Goal: Information Seeking & Learning: Learn about a topic

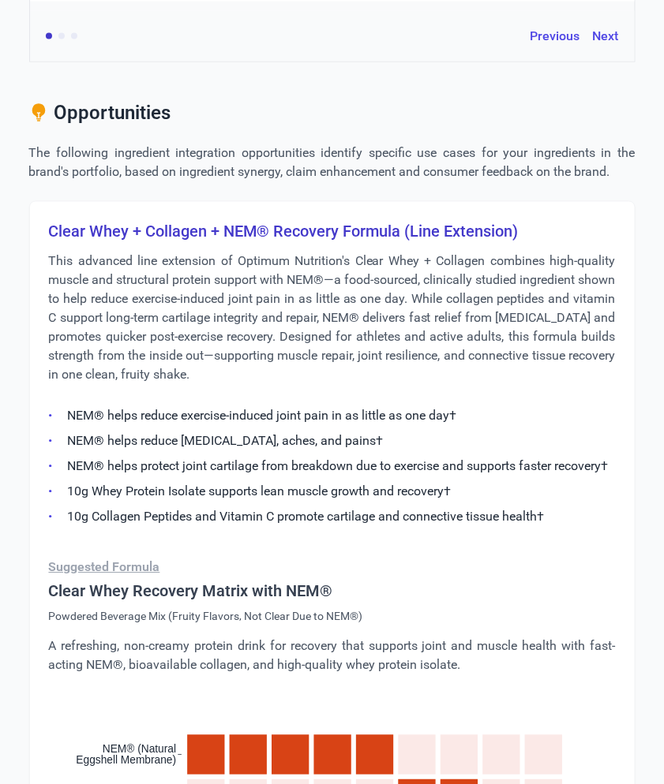
scroll to position [2617, 0]
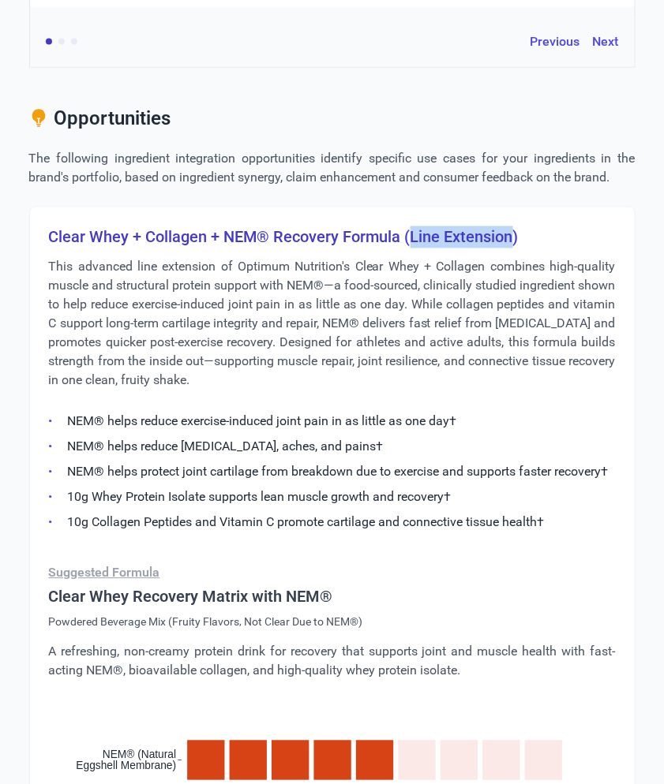
drag, startPoint x: 411, startPoint y: 215, endPoint x: 511, endPoint y: 216, distance: 99.4
click at [511, 226] on h3 "Clear Whey + Collagen + NEM® Recovery Formula (Line Extension)" at bounding box center [332, 237] width 567 height 22
copy h3 "Line Extension"
click at [204, 283] on p "This advanced line extension of Optimum Nutrition's Clear Whey + Collagen combi…" at bounding box center [332, 324] width 567 height 133
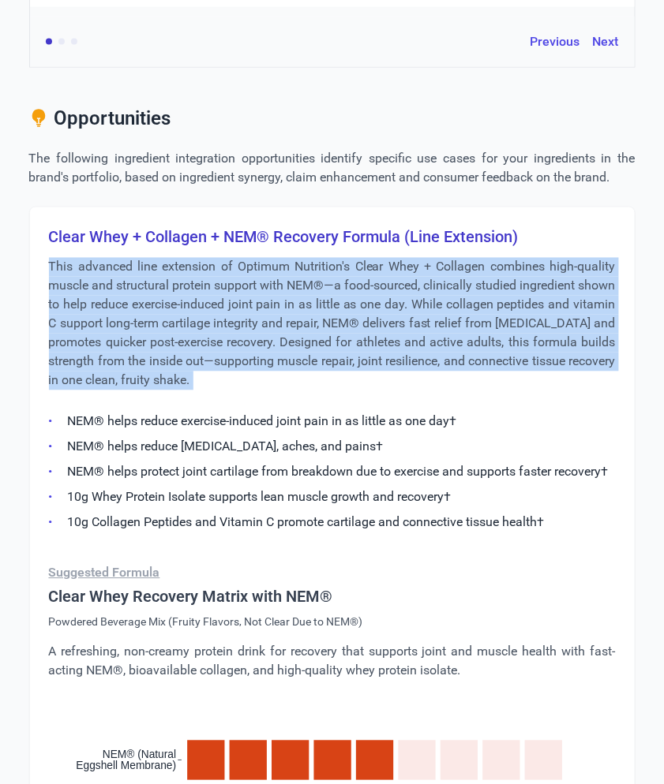
click at [204, 283] on p "This advanced line extension of Optimum Nutrition's Clear Whey + Collagen combi…" at bounding box center [332, 324] width 567 height 133
copy div "This advanced line extension of Optimum Nutrition's Clear Whey + Collagen combi…"
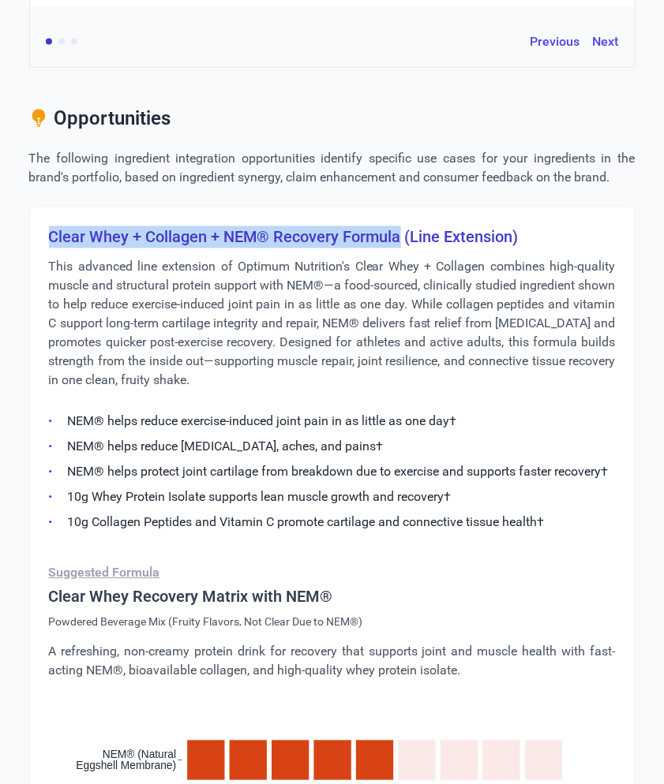
drag, startPoint x: 401, startPoint y: 213, endPoint x: 43, endPoint y: 215, distance: 358.3
copy h3 "Clear Whey + Collagen + NEM® Recovery Formula"
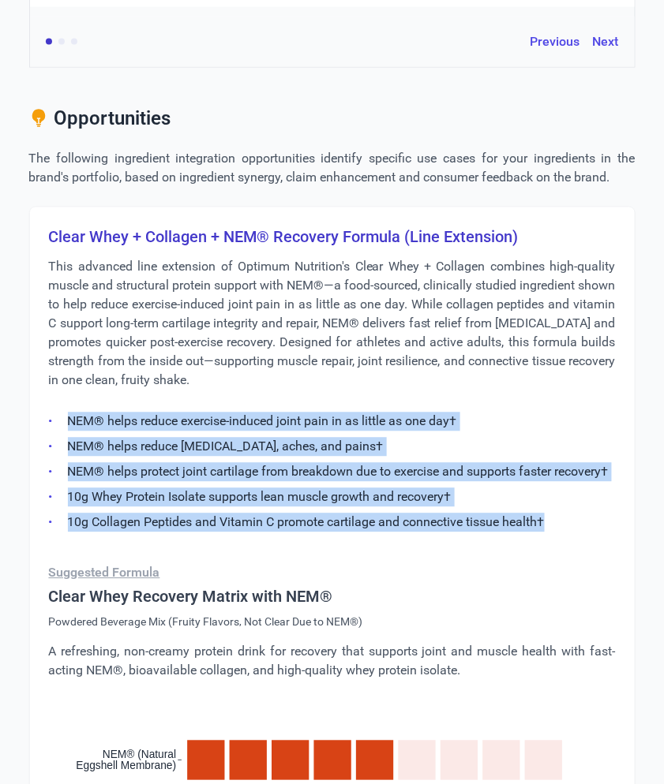
drag, startPoint x: 561, startPoint y: 498, endPoint x: 50, endPoint y: 405, distance: 519.8
click at [50, 405] on ul "NEM® helps reduce exercise-induced joint pain in as little as one day† NEM® hel…" at bounding box center [332, 467] width 567 height 129
copy ul "NEM® helps reduce exercise-induced joint pain in as little as one day† NEM® hel…"
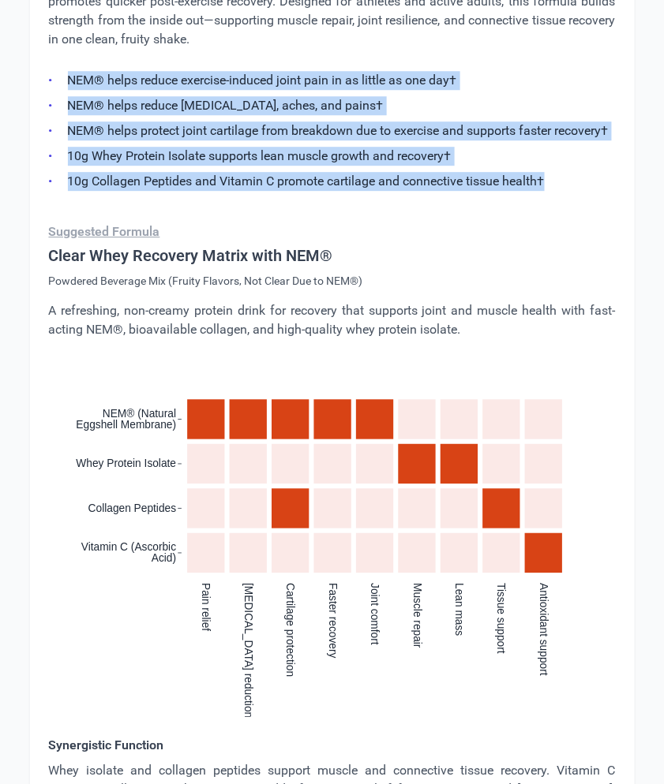
scroll to position [3219, 0]
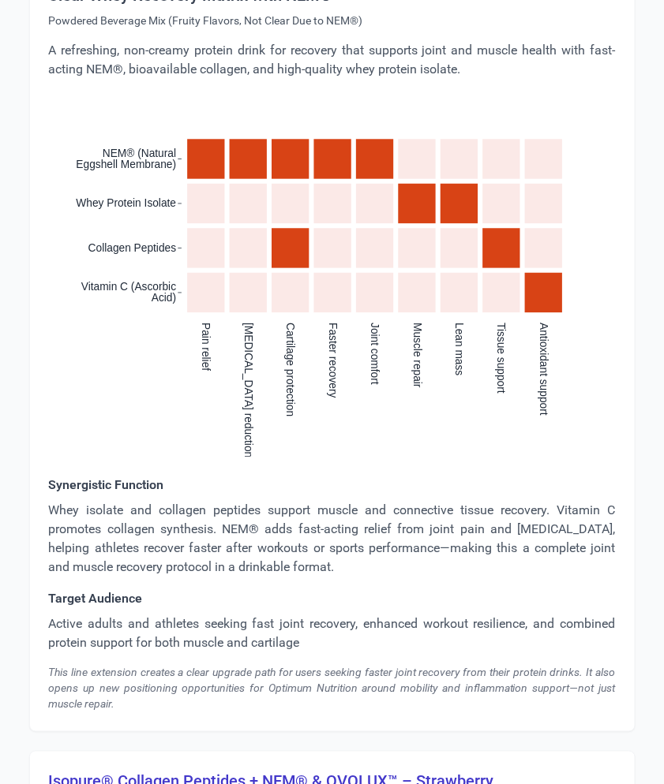
click at [162, 523] on p "Whey isolate and collagen peptides support muscle and connective tissue recover…" at bounding box center [332, 539] width 567 height 76
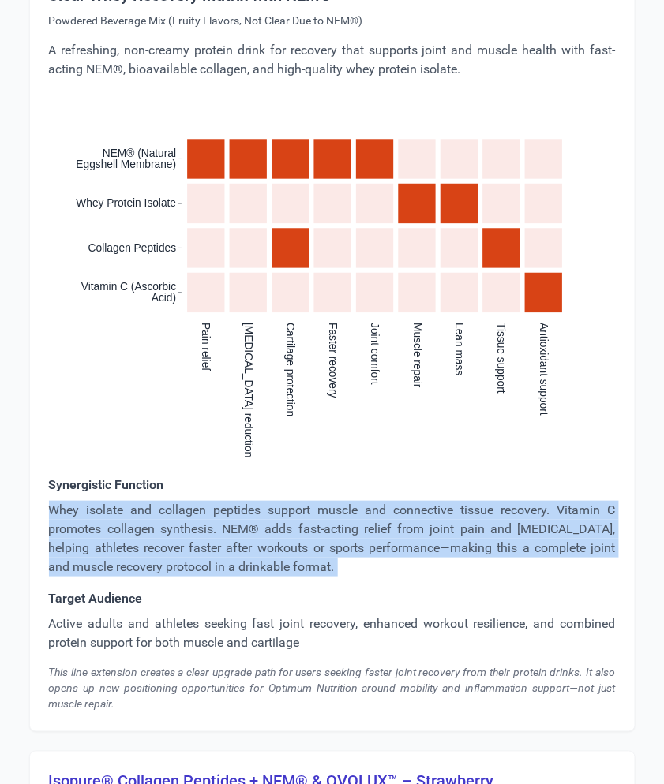
click at [162, 523] on p "Whey isolate and collagen peptides support muscle and connective tissue recover…" at bounding box center [332, 539] width 567 height 76
copy p "Whey isolate and collagen peptides support muscle and connective tissue recover…"
click at [162, 615] on p "Active adults and athletes seeking fast joint recovery, enhanced workout resili…" at bounding box center [332, 634] width 567 height 38
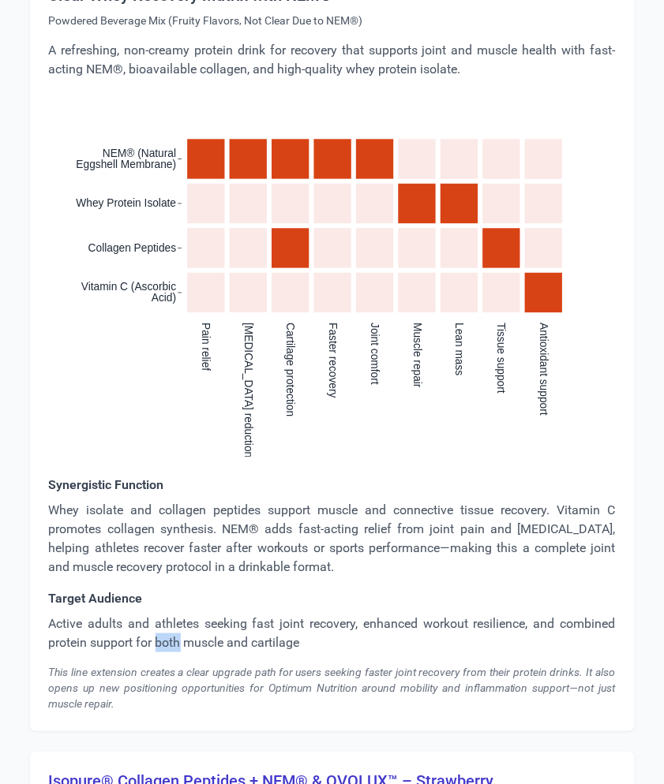
click at [162, 615] on p "Active adults and athletes seeking fast joint recovery, enhanced workout resili…" at bounding box center [332, 634] width 567 height 38
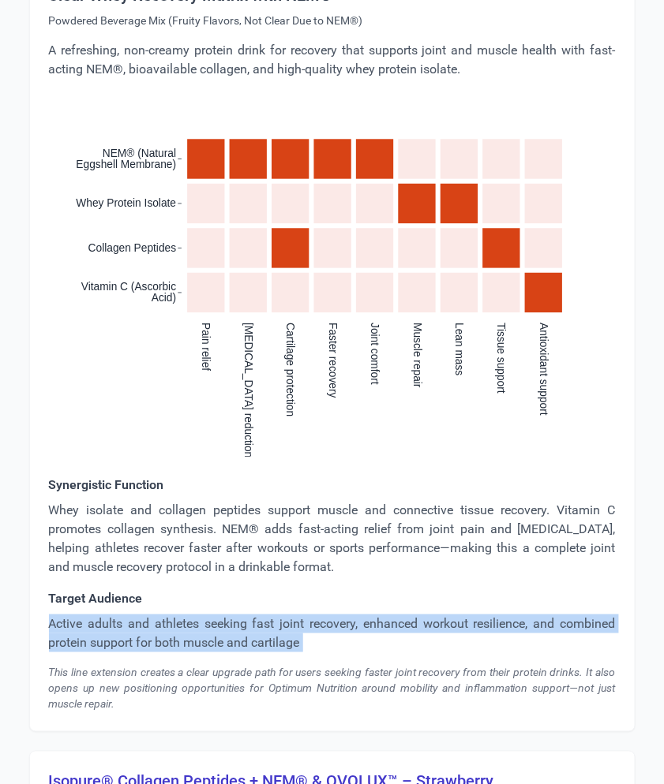
click at [162, 615] on p "Active adults and athletes seeking fast joint recovery, enhanced workout resili…" at bounding box center [332, 634] width 567 height 38
copy p "Active adults and athletes seeking fast joint recovery, enhanced workout resili…"
click at [73, 672] on div "This line extension creates a clear upgrade path for users seeking faster joint…" at bounding box center [332, 688] width 567 height 47
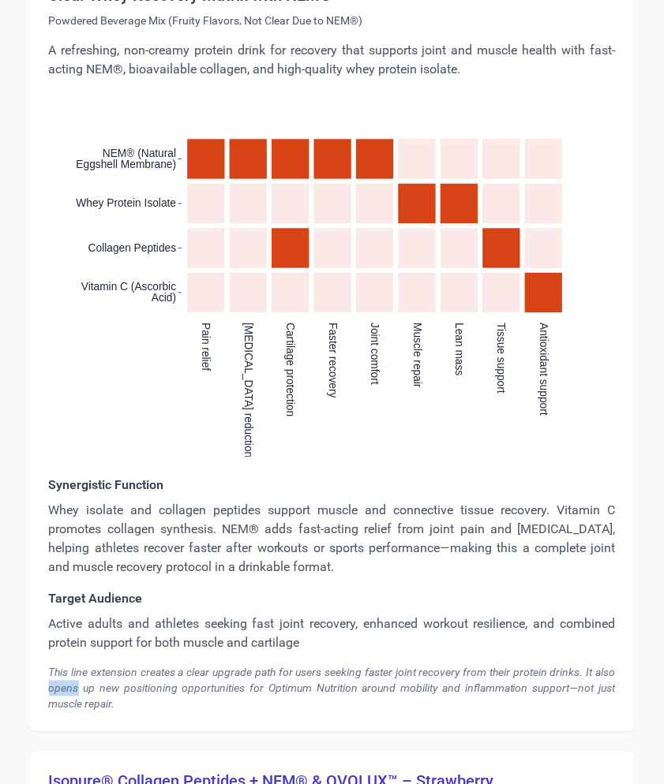
click at [73, 672] on div "This line extension creates a clear upgrade path for users seeking faster joint…" at bounding box center [332, 688] width 567 height 47
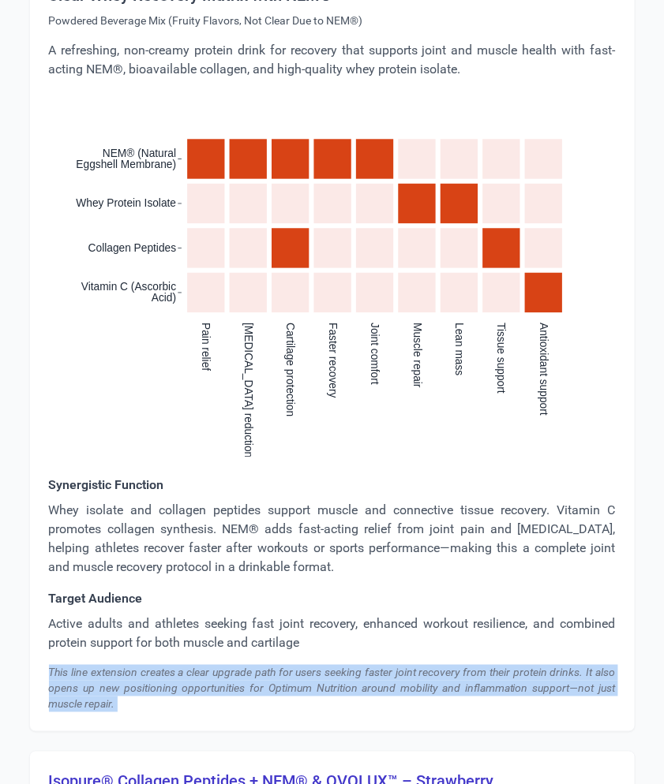
click at [73, 672] on div "This line extension creates a clear upgrade path for users seeking faster joint…" at bounding box center [332, 688] width 567 height 47
copy div "This line extension creates a clear upgrade path for users seeking faster joint…"
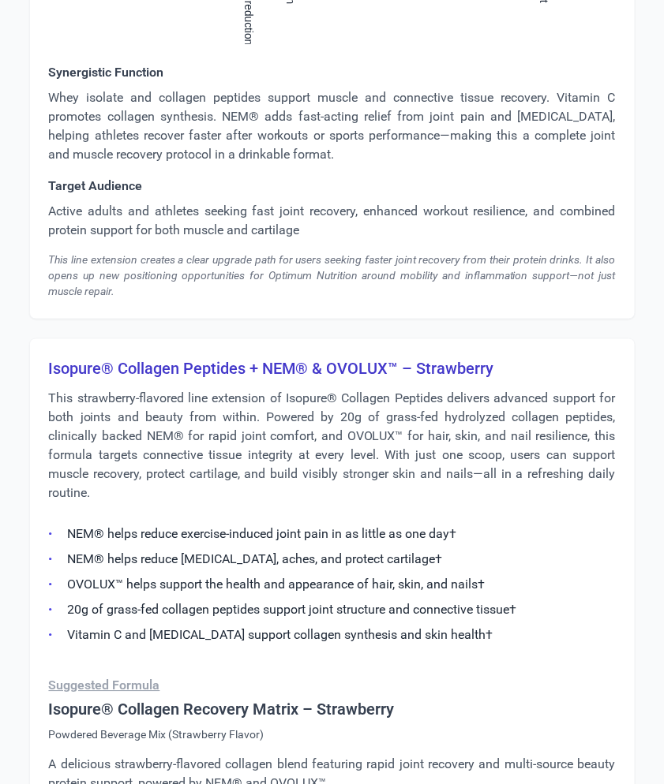
click at [401, 358] on h3 "Isopure® Collagen Peptides + NEM® & OVOLUX™ – Strawberry" at bounding box center [332, 369] width 567 height 22
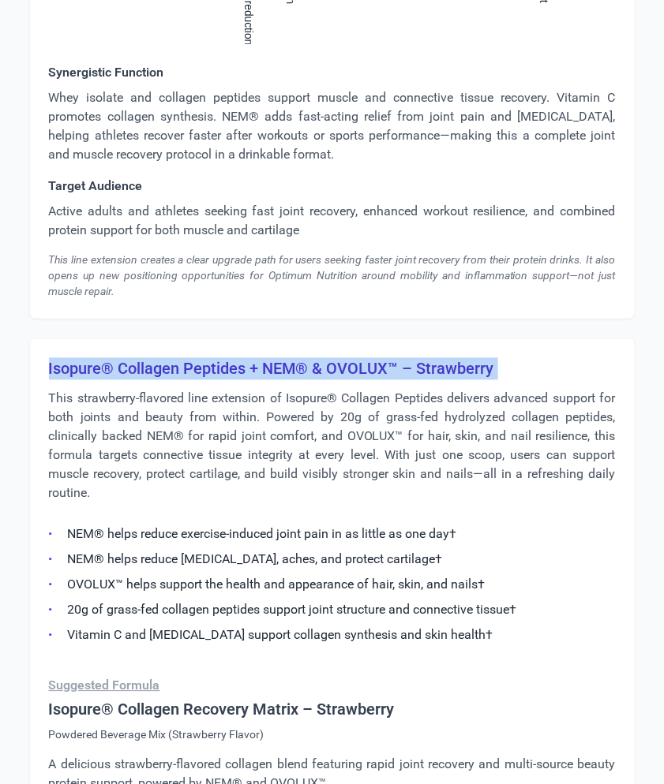
click at [401, 358] on h3 "Isopure® Collagen Peptides + NEM® & OVOLUX™ – Strawberry" at bounding box center [332, 369] width 567 height 22
copy h3 "Isopure® Collagen Peptides + NEM® & OVOLUX™ – Strawberry"
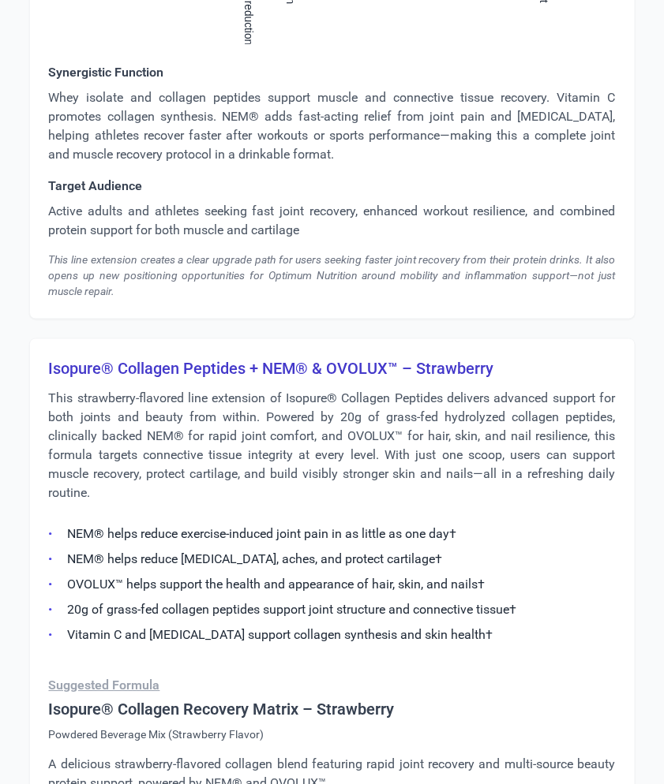
click at [142, 418] on p "This strawberry-flavored line extension of Isopure® Collagen Peptides delivers …" at bounding box center [332, 447] width 567 height 114
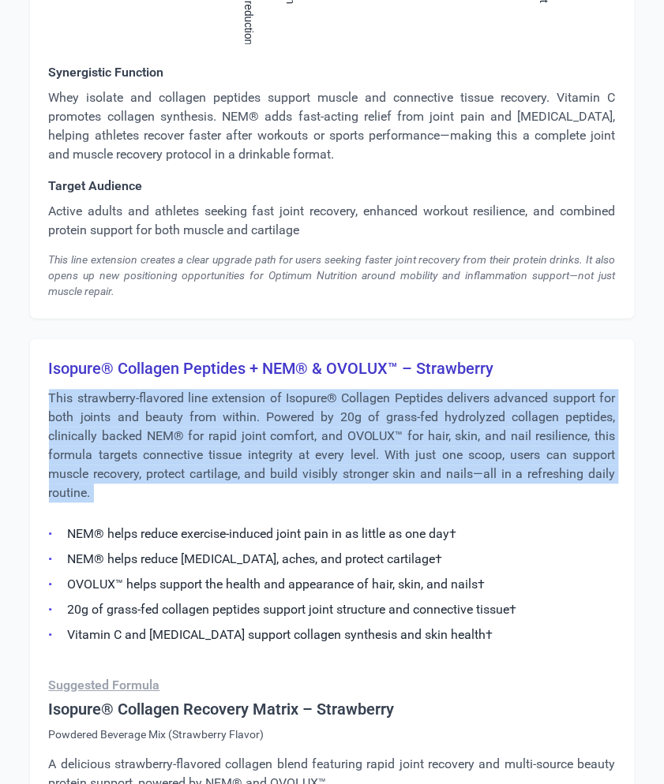
click at [142, 418] on p "This strawberry-flavored line extension of Isopure® Collagen Peptides delivers …" at bounding box center [332, 447] width 567 height 114
copy div "This strawberry-flavored line extension of Isopure® Collagen Peptides delivers …"
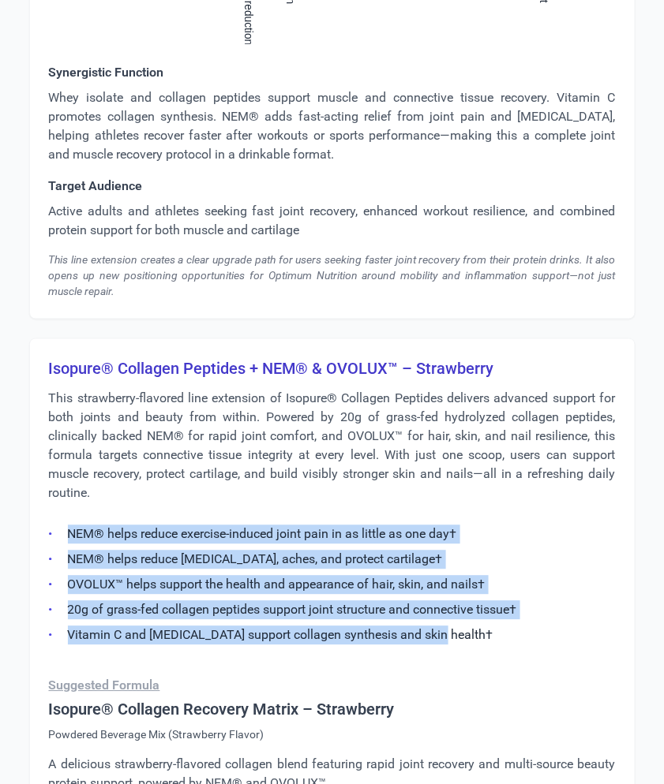
drag, startPoint x: 464, startPoint y: 605, endPoint x: 47, endPoint y: 507, distance: 428.8
copy ul "NEM® helps reduce exercise-induced joint pain in as little as one day† NEM® hel…"
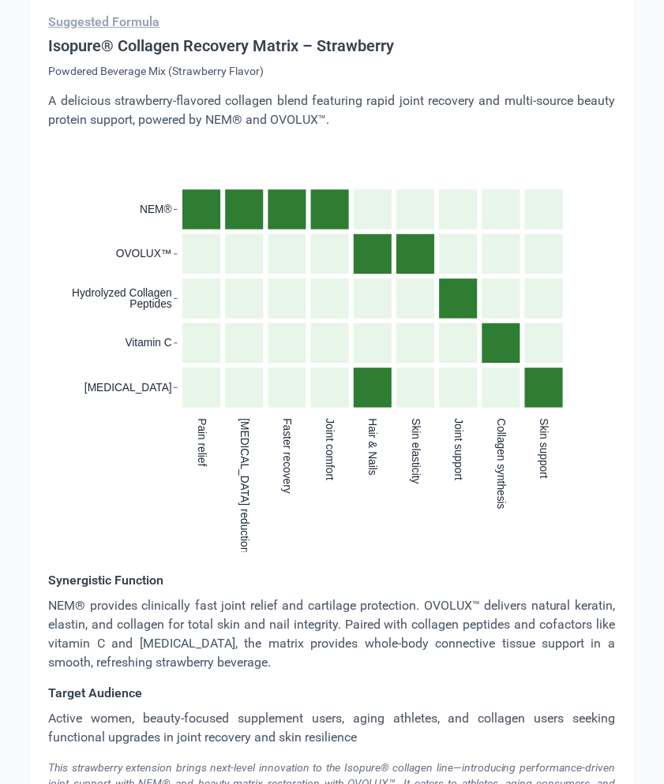
scroll to position [4297, 0]
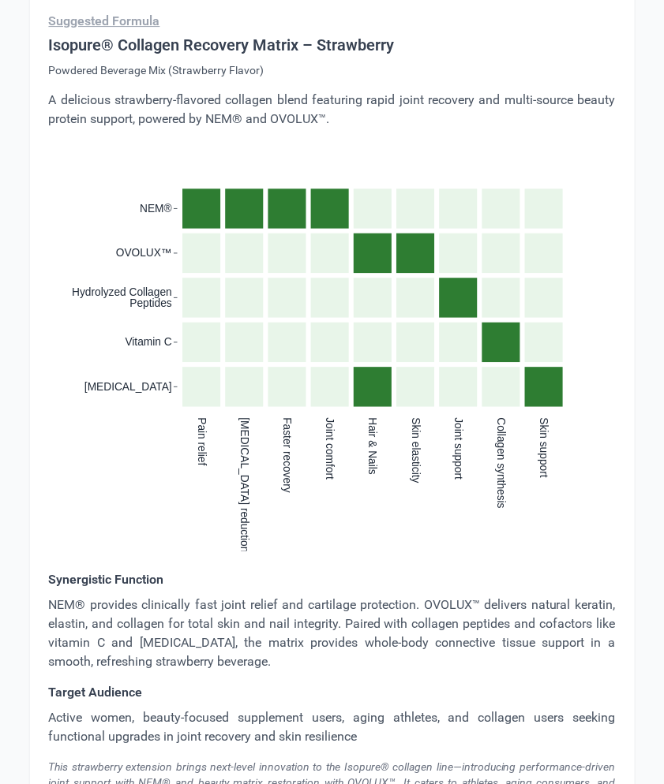
click at [152, 596] on p "NEM® provides clinically fast joint relief and cartilage protection. OVOLUX™ de…" at bounding box center [332, 634] width 567 height 76
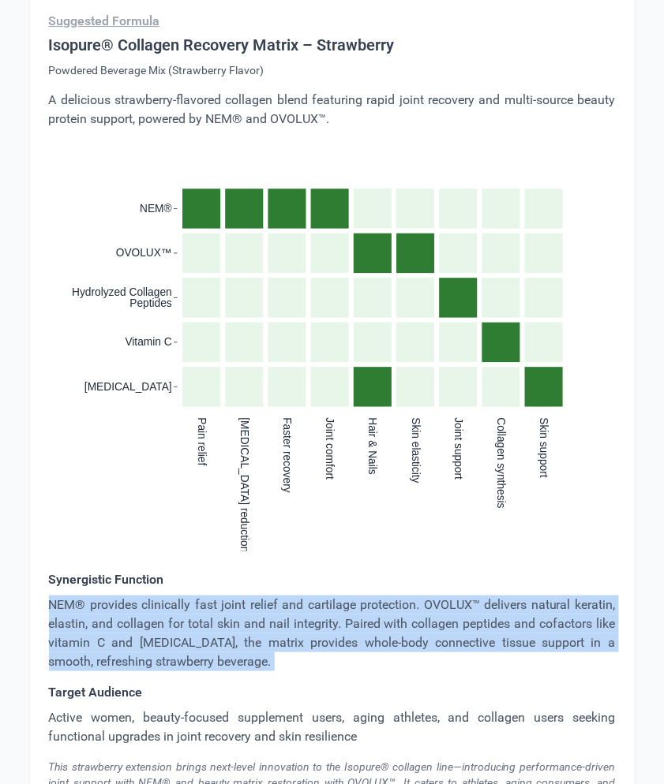
click at [152, 596] on p "NEM® provides clinically fast joint relief and cartilage protection. OVOLUX™ de…" at bounding box center [332, 634] width 567 height 76
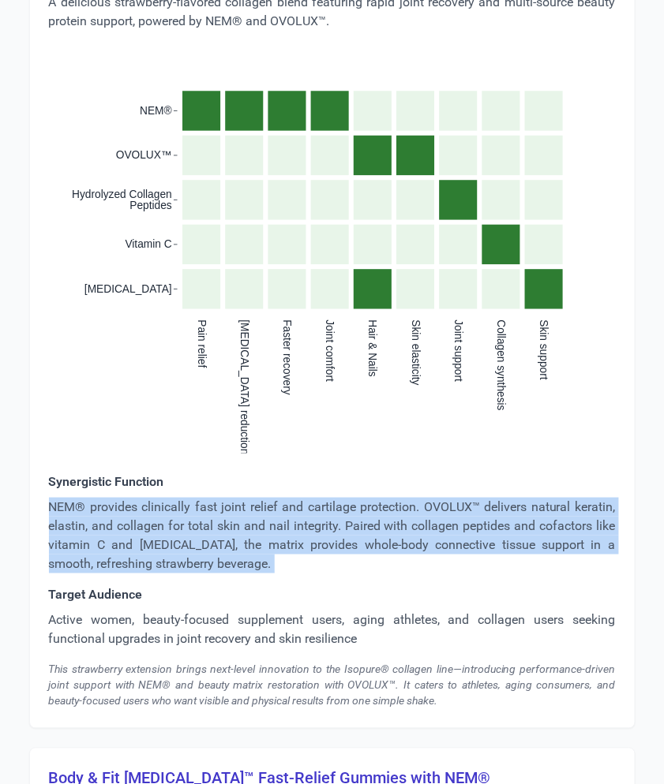
scroll to position [4553, 0]
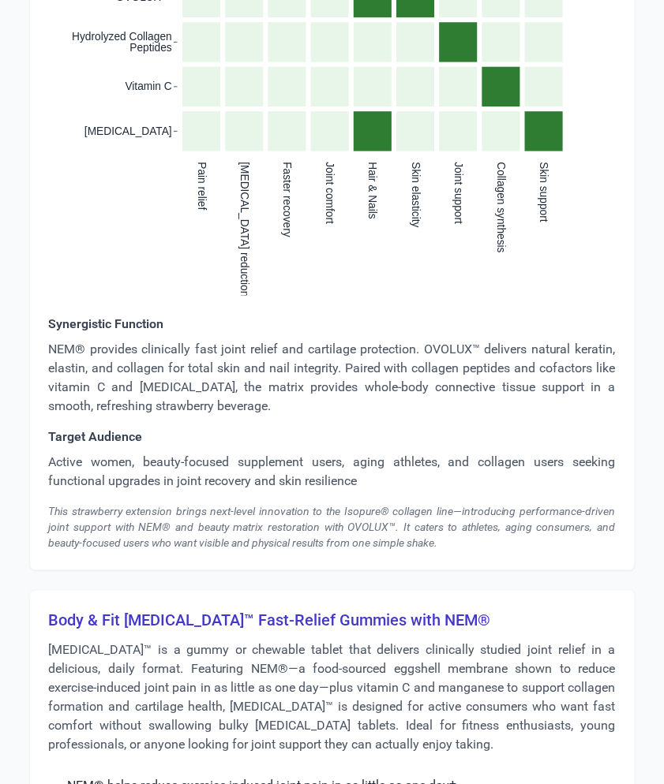
click at [161, 454] on p "Active women, beauty-focused supplement users, aging athletes, and collagen use…" at bounding box center [332, 473] width 567 height 38
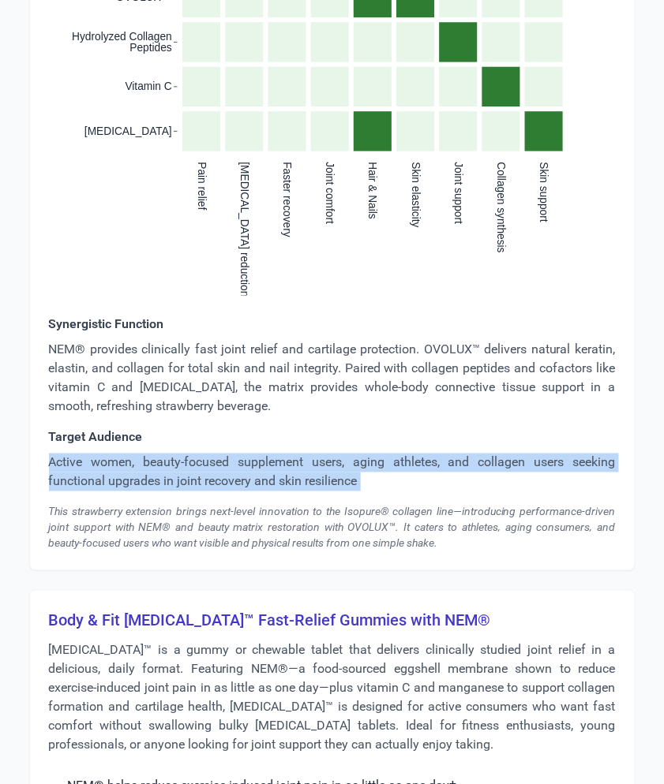
click at [161, 454] on p "Active women, beauty-focused supplement users, aging athletes, and collagen use…" at bounding box center [332, 473] width 567 height 38
click at [72, 522] on div "This strawberry extension brings next-level innovation to the Isopure® collagen…" at bounding box center [332, 527] width 567 height 47
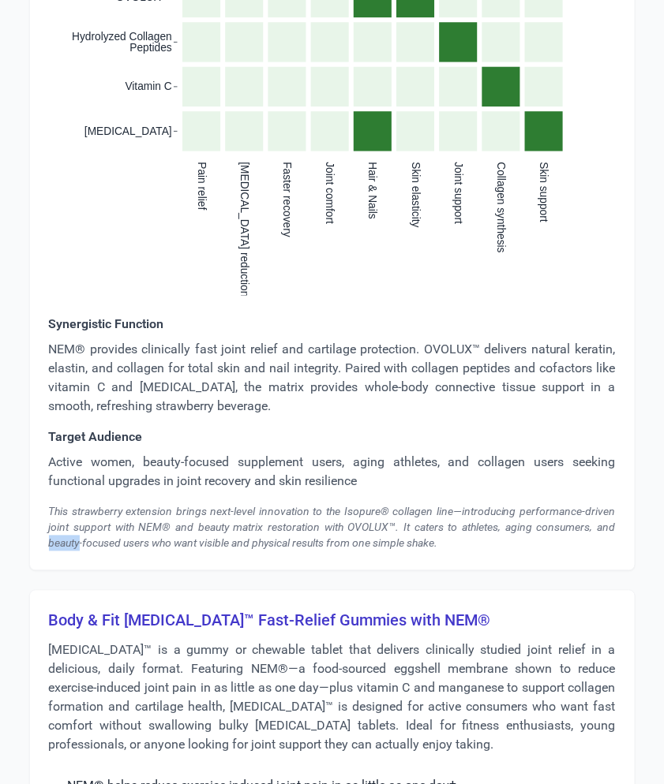
click at [72, 522] on div "This strawberry extension brings next-level innovation to the Isopure® collagen…" at bounding box center [332, 527] width 567 height 47
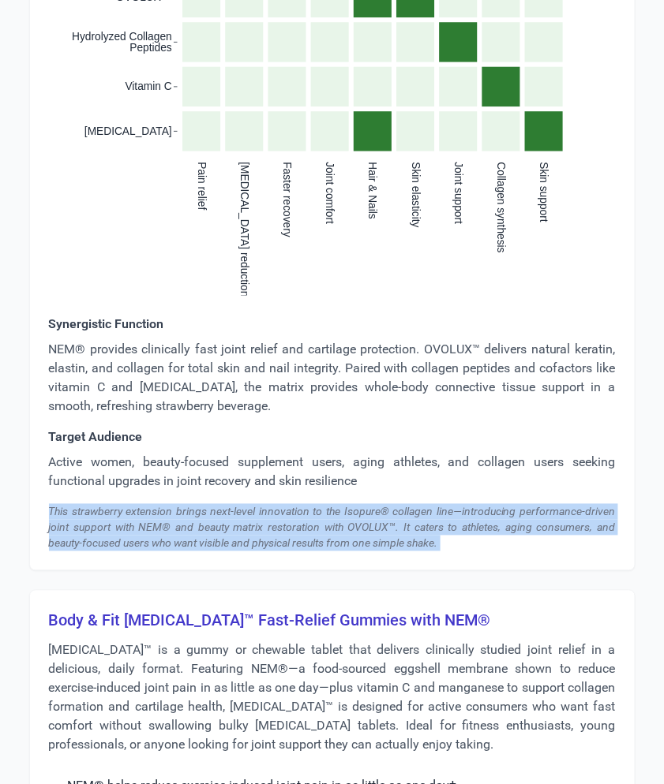
click at [72, 522] on div "This strawberry extension brings next-level innovation to the Isopure® collagen…" at bounding box center [332, 527] width 567 height 47
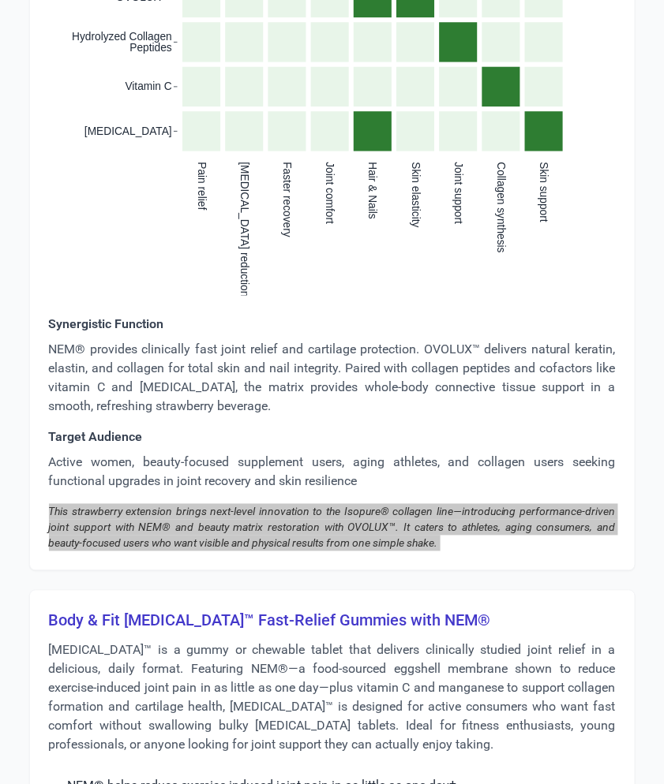
scroll to position [4664, 0]
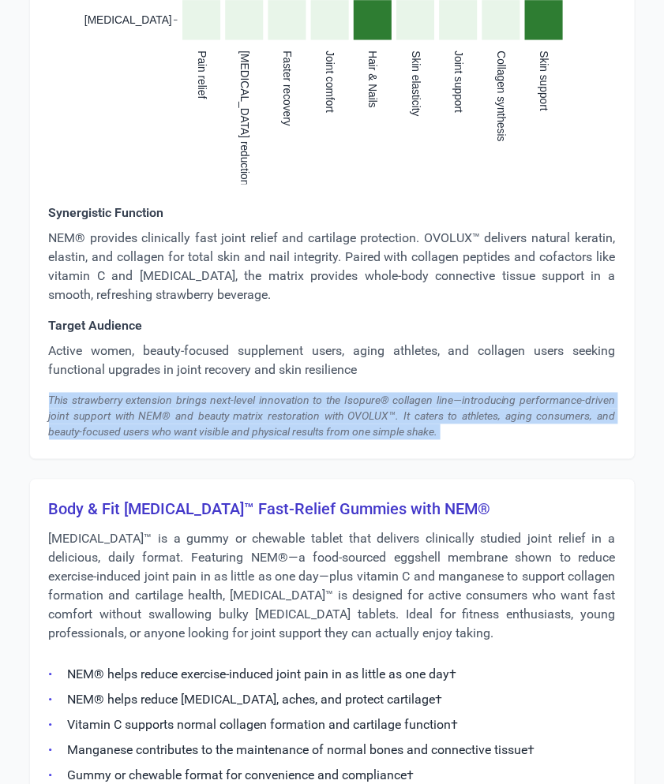
click at [206, 499] on h3 "Body & Fit [MEDICAL_DATA]™ Fast-Relief Gummies with NEM®" at bounding box center [332, 510] width 567 height 22
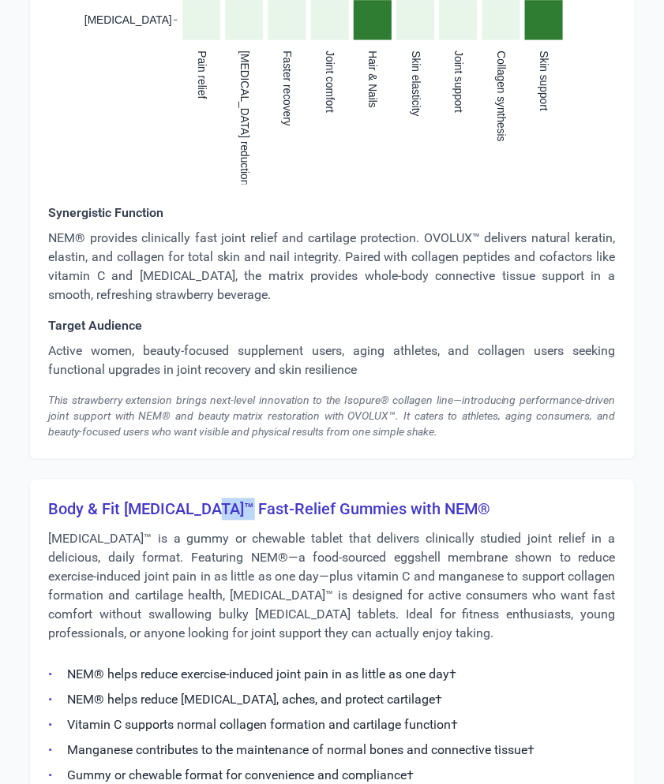
click at [206, 499] on h3 "Body & Fit [MEDICAL_DATA]™ Fast-Relief Gummies with NEM®" at bounding box center [332, 510] width 567 height 22
click at [322, 499] on h3 "Body & Fit [MEDICAL_DATA]™ Fast-Relief Gummies with NEM®" at bounding box center [332, 510] width 567 height 22
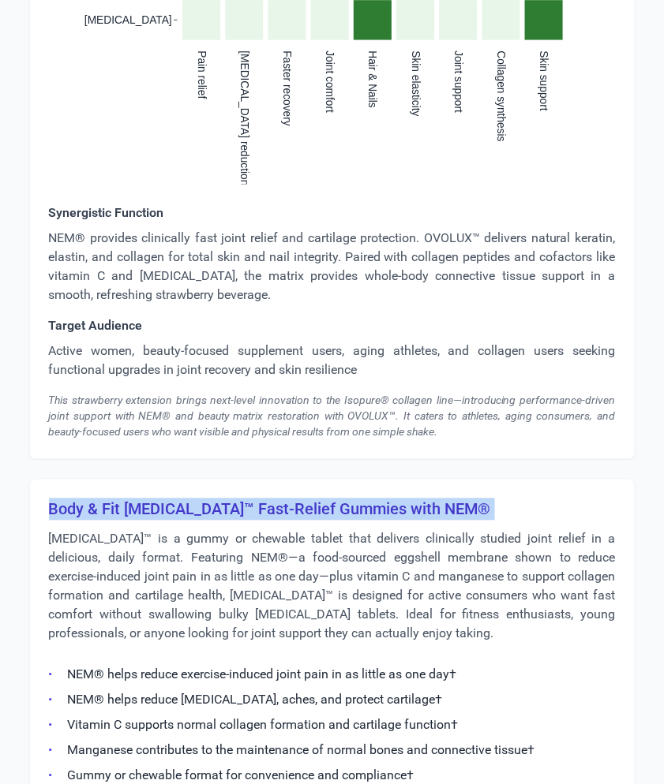
click at [322, 499] on h3 "Body & Fit [MEDICAL_DATA]™ Fast-Relief Gummies with NEM®" at bounding box center [332, 510] width 567 height 22
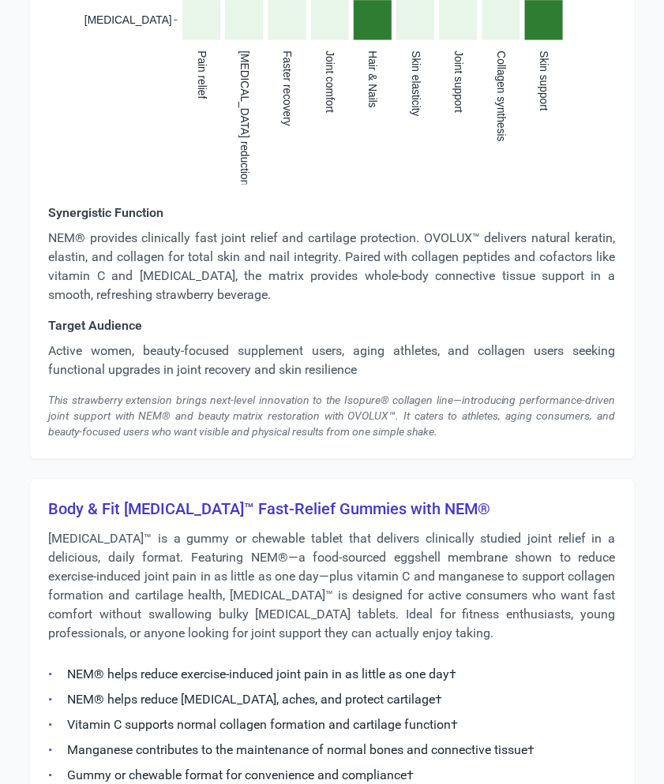
click at [349, 553] on p "[MEDICAL_DATA]™ is a gummy or chewable tablet that delivers clinically studied …" at bounding box center [332, 587] width 567 height 114
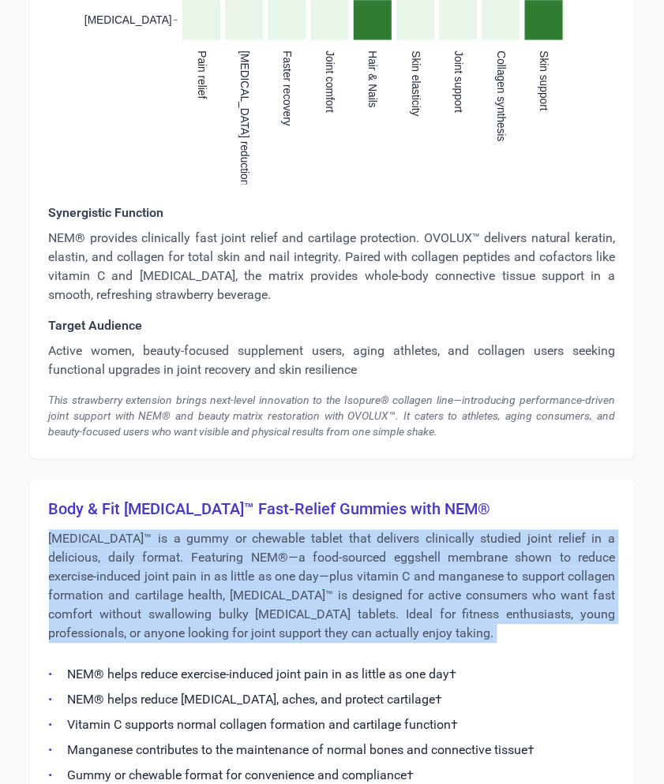
click at [349, 553] on p "[MEDICAL_DATA]™ is a gummy or chewable tablet that delivers clinically studied …" at bounding box center [332, 587] width 567 height 114
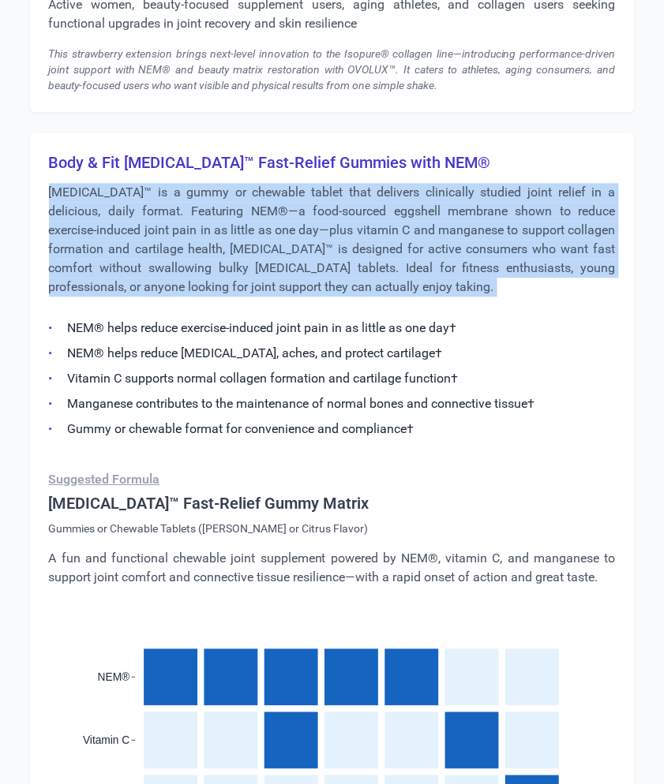
scroll to position [4962, 0]
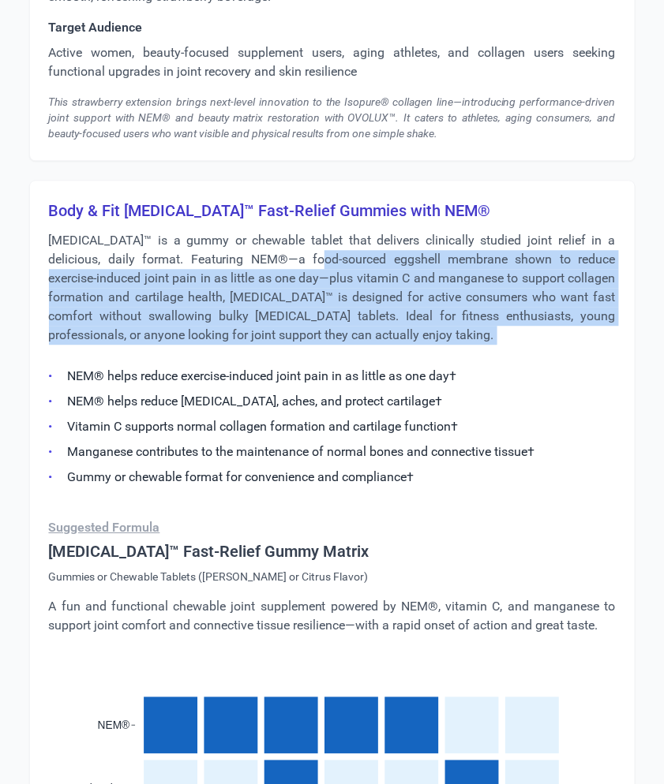
click at [298, 246] on p "[MEDICAL_DATA]™ is a gummy or chewable tablet that delivers clinically studied …" at bounding box center [332, 289] width 567 height 114
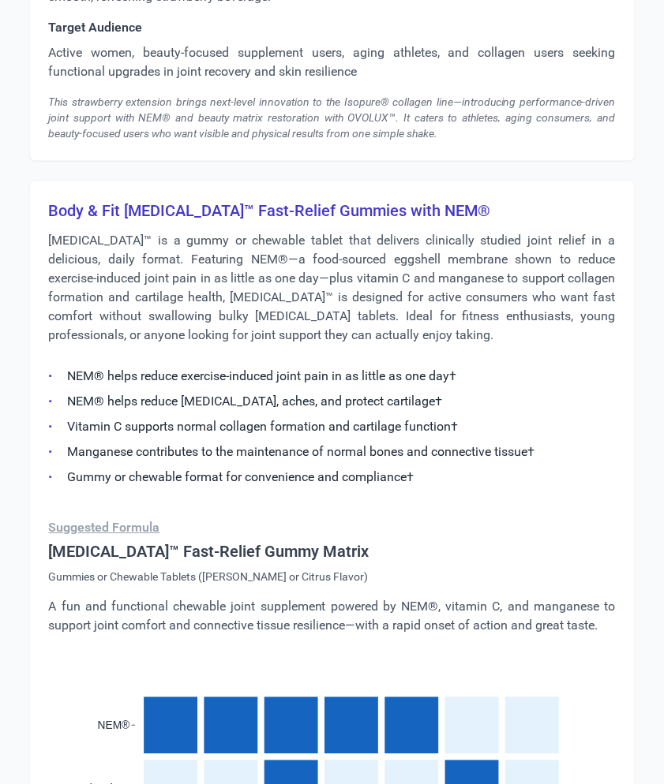
click at [450, 200] on h3 "Body & Fit [MEDICAL_DATA]™ Fast-Relief Gummies with NEM®" at bounding box center [332, 211] width 567 height 22
drag, startPoint x: 128, startPoint y: 189, endPoint x: 144, endPoint y: 199, distance: 18.8
click at [196, 200] on h3 "Body & Fit [MEDICAL_DATA]™ Fast-Relief Gummies with NEM®" at bounding box center [332, 211] width 567 height 22
drag, startPoint x: 125, startPoint y: 189, endPoint x: 197, endPoint y: 184, distance: 72.8
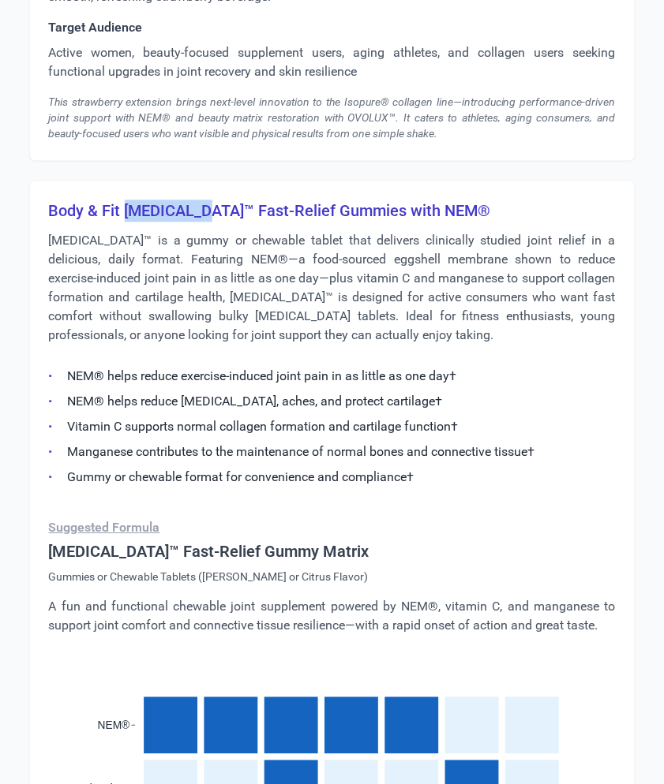
click at [197, 200] on h3 "Body & Fit [MEDICAL_DATA]™ Fast-Relief Gummies with NEM®" at bounding box center [332, 211] width 567 height 22
click at [320, 282] on p "[MEDICAL_DATA]™ is a gummy or chewable tablet that delivers clinically studied …" at bounding box center [332, 289] width 567 height 114
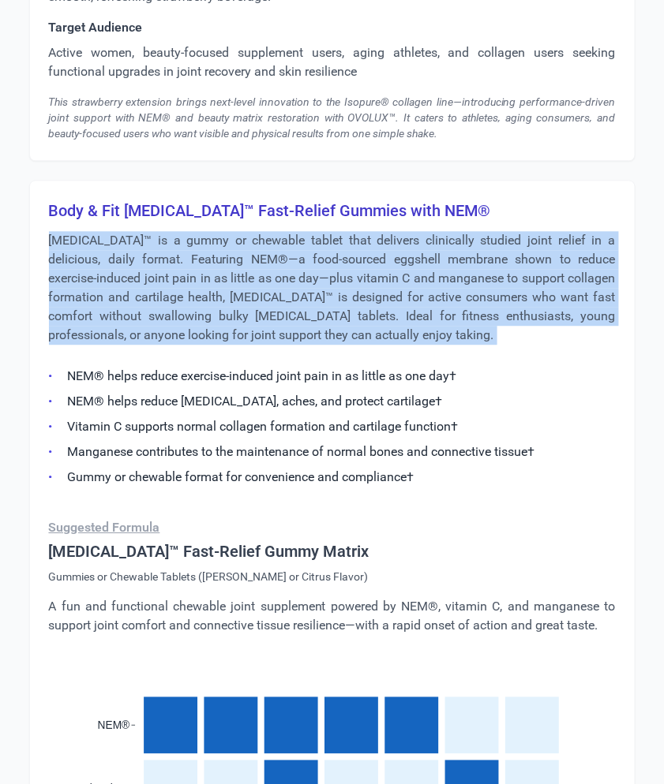
click at [320, 282] on p "[MEDICAL_DATA]™ is a gummy or chewable tablet that delivers clinically studied …" at bounding box center [332, 289] width 567 height 114
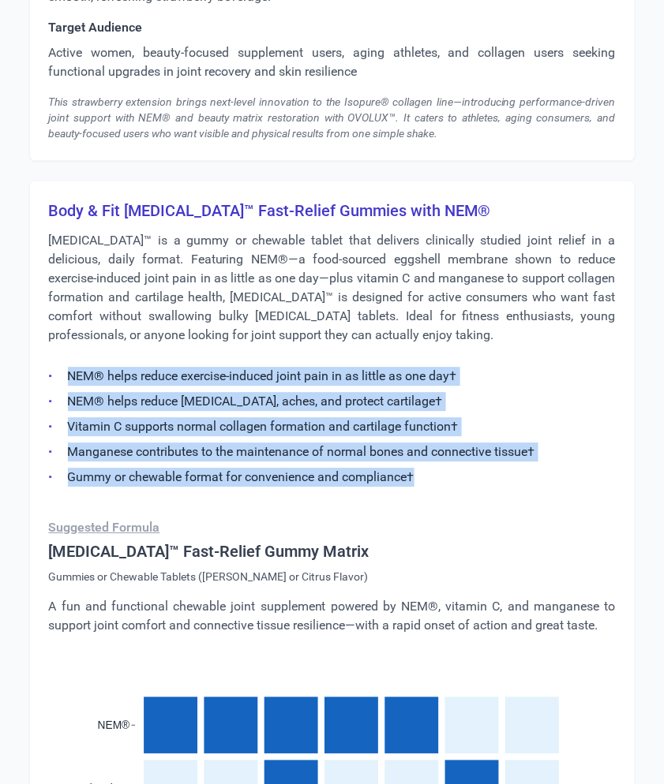
drag, startPoint x: 427, startPoint y: 455, endPoint x: 58, endPoint y: 350, distance: 384.2
click at [58, 358] on ul "NEM® helps reduce exercise-induced joint pain in as little as one day† NEM® hel…" at bounding box center [332, 422] width 567 height 129
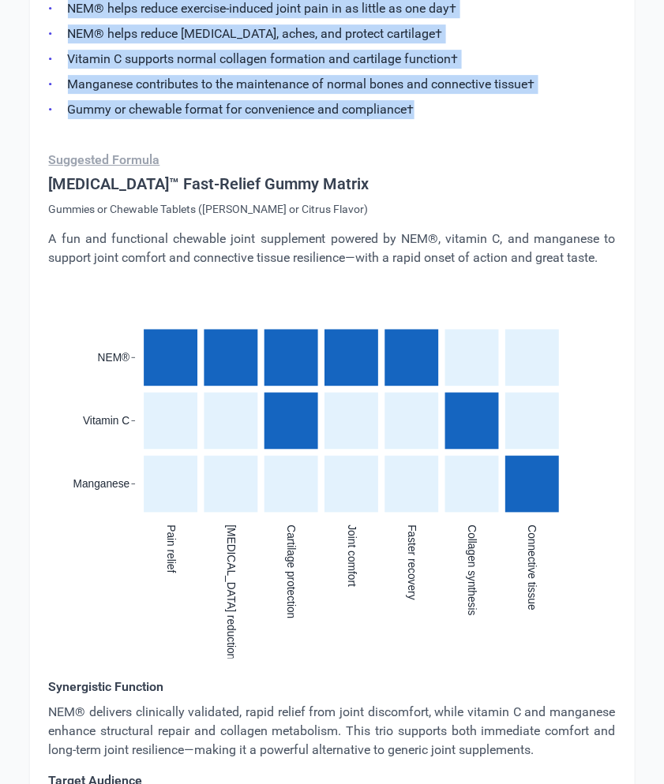
scroll to position [5573, 0]
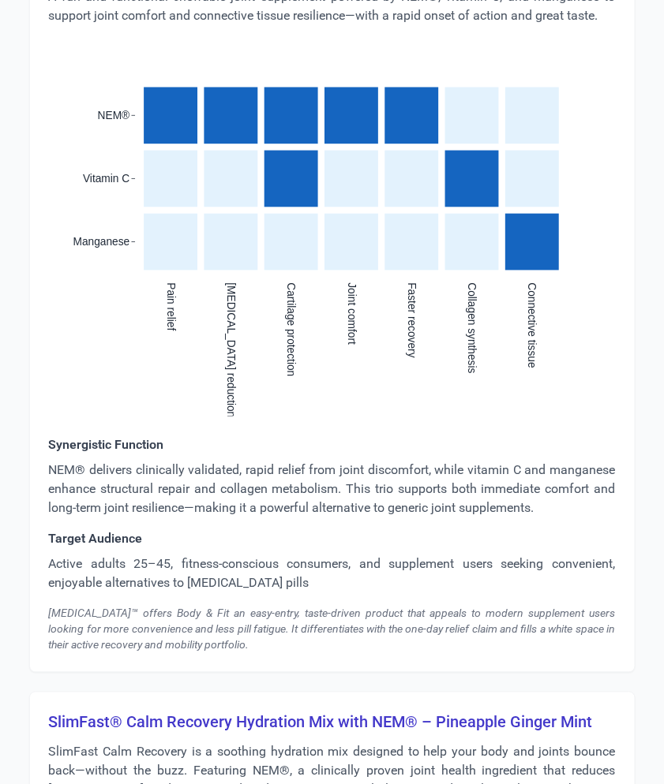
click at [190, 476] on p "NEM® delivers clinically validated, rapid relief from joint discomfort, while v…" at bounding box center [332, 489] width 567 height 57
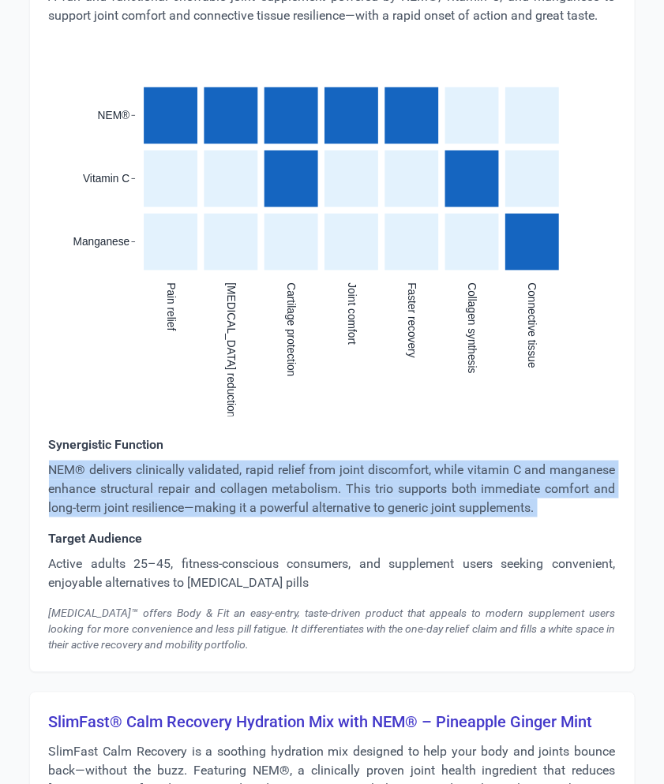
click at [190, 476] on p "NEM® delivers clinically validated, rapid relief from joint discomfort, while v…" at bounding box center [332, 489] width 567 height 57
click at [205, 556] on p "Active adults 25–45, fitness-conscious consumers, and supplement users seeking …" at bounding box center [332, 575] width 567 height 38
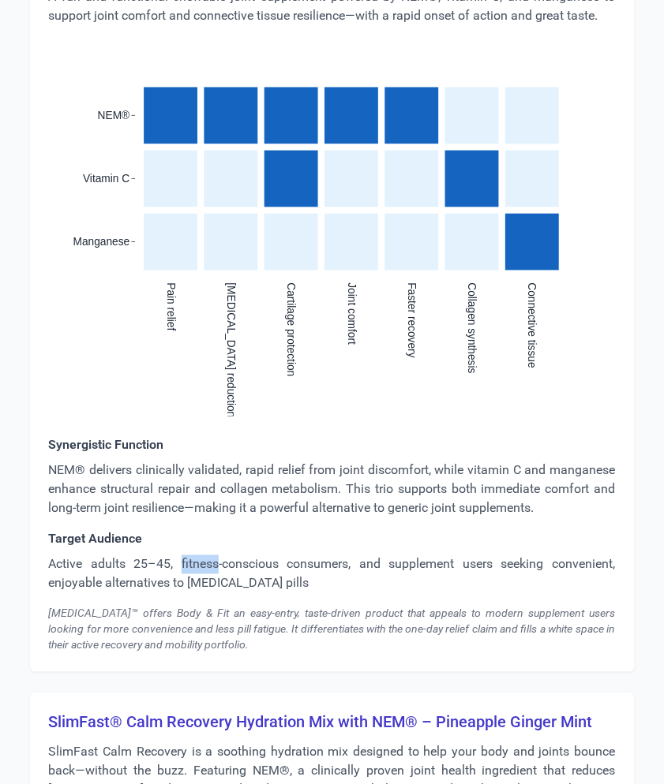
click at [205, 556] on p "Active adults 25–45, fitness-conscious consumers, and supplement users seeking …" at bounding box center [332, 575] width 567 height 38
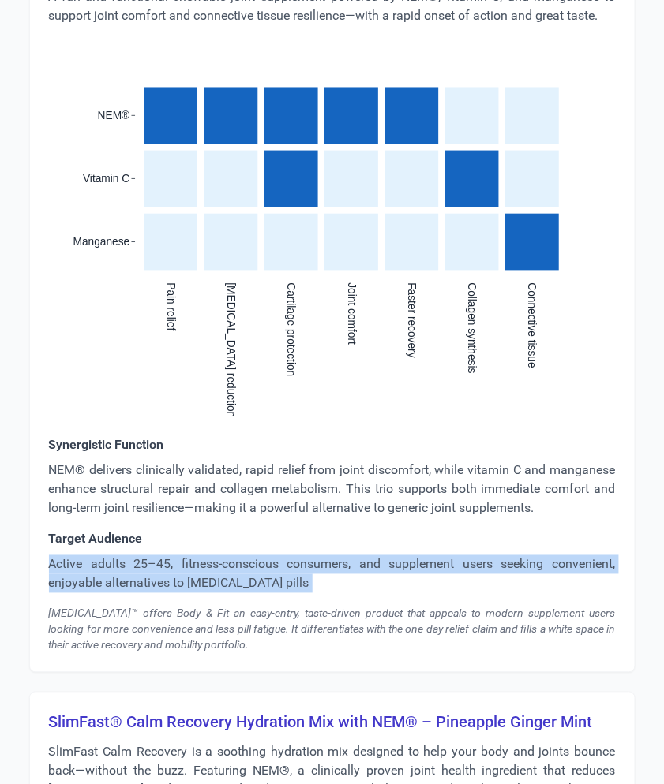
click at [205, 556] on p "Active adults 25–45, fitness-conscious consumers, and supplement users seeking …" at bounding box center [332, 575] width 567 height 38
click at [132, 606] on div "[MEDICAL_DATA]™ offers Body & Fit an easy-entry, taste-driven product that appe…" at bounding box center [332, 629] width 567 height 47
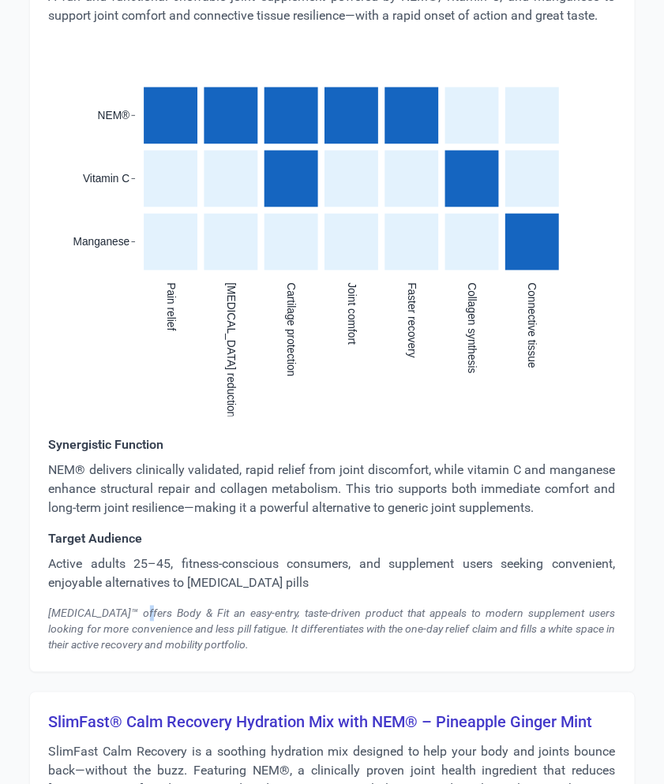
click at [132, 606] on div "[MEDICAL_DATA]™ offers Body & Fit an easy-entry, taste-driven product that appe…" at bounding box center [332, 629] width 567 height 47
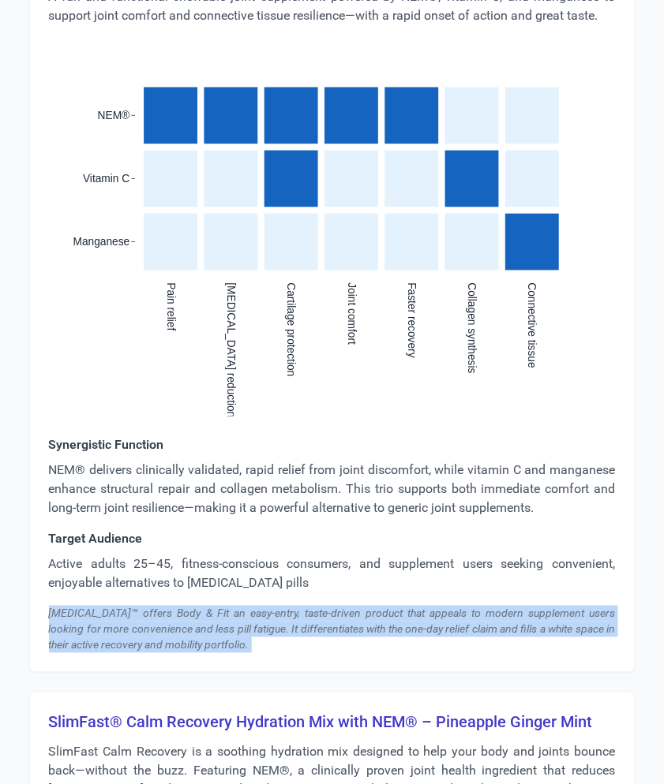
click at [132, 606] on div "[MEDICAL_DATA]™ offers Body & Fit an easy-entry, taste-driven product that appe…" at bounding box center [332, 629] width 567 height 47
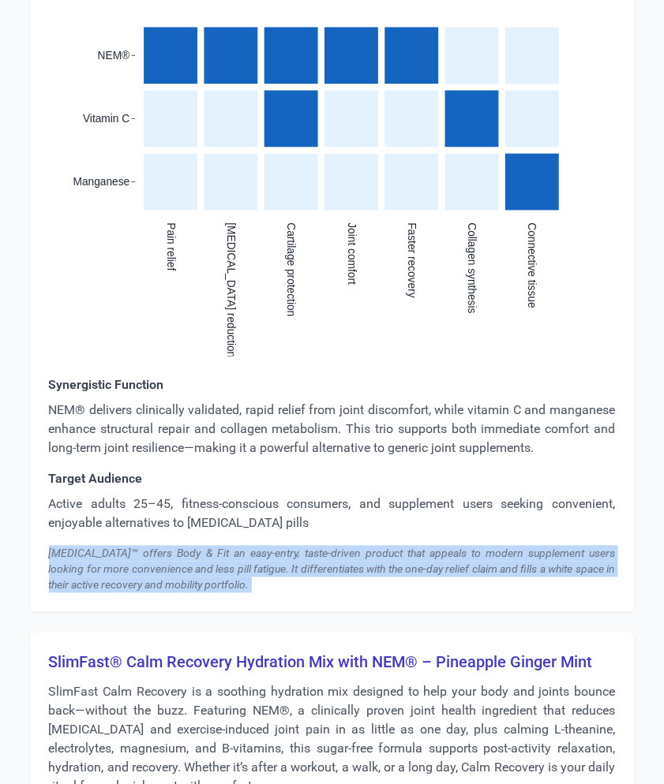
scroll to position [5973, 0]
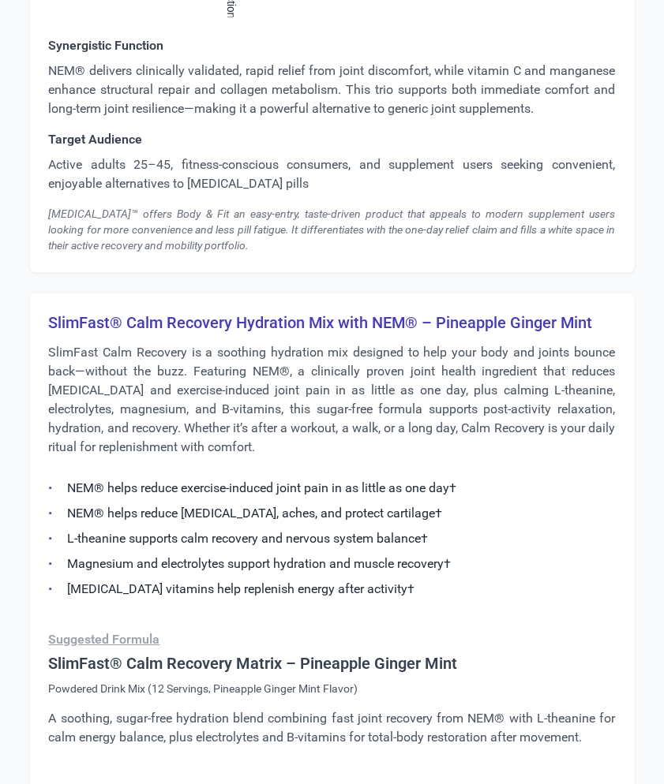
click at [134, 313] on h3 "SlimFast® Calm Recovery Hydration Mix with NEM® – Pineapple Ginger Mint" at bounding box center [332, 324] width 567 height 22
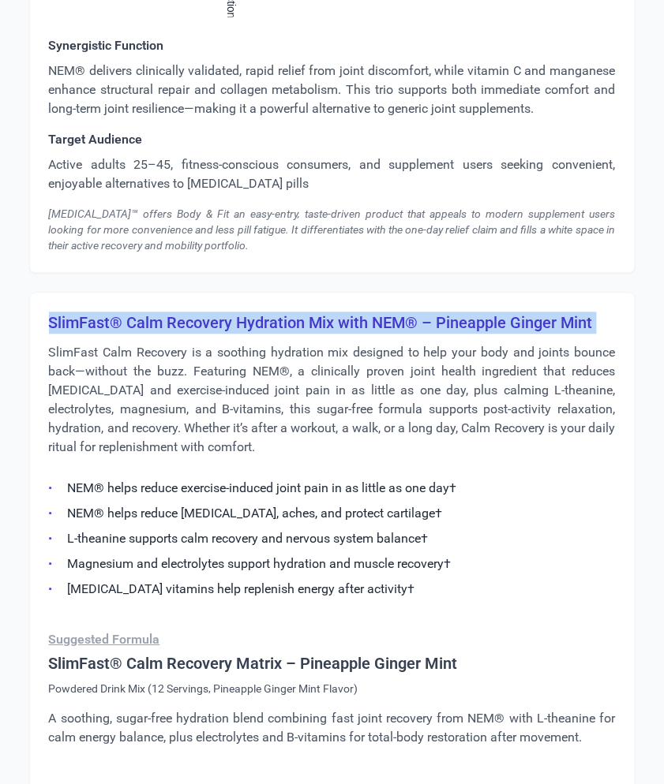
click at [134, 313] on h3 "SlimFast® Calm Recovery Hydration Mix with NEM® – Pineapple Ginger Mint" at bounding box center [332, 324] width 567 height 22
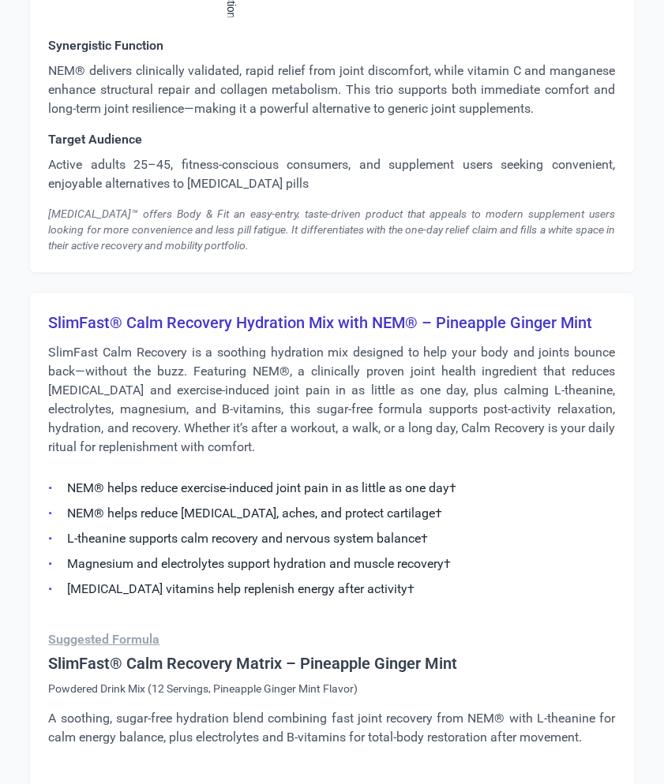
click at [208, 376] on p "SlimFast Calm Recovery is a soothing hydration mix designed to help your body a…" at bounding box center [332, 401] width 567 height 114
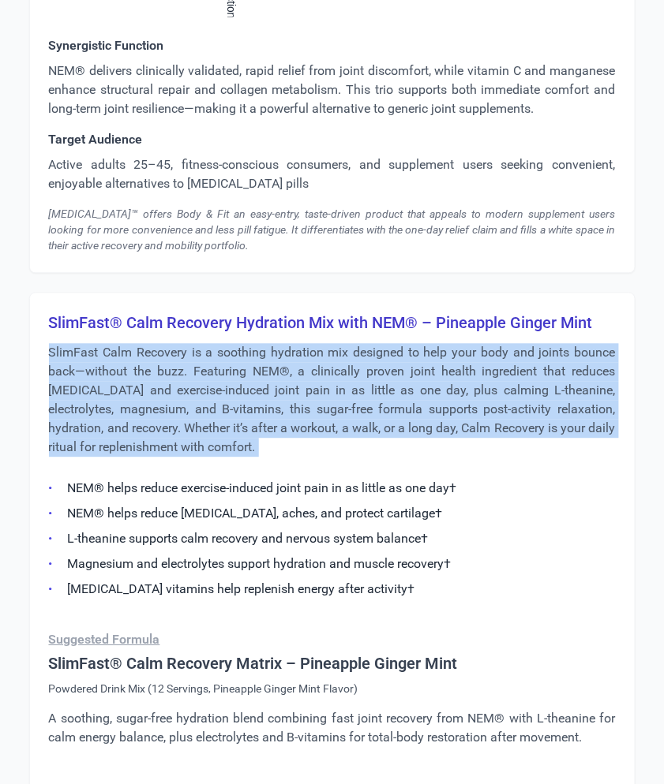
click at [208, 376] on p "SlimFast Calm Recovery is a soothing hydration mix designed to help your body a…" at bounding box center [332, 401] width 567 height 114
click at [432, 376] on p "SlimFast Calm Recovery is a soothing hydration mix designed to help your body a…" at bounding box center [332, 401] width 567 height 114
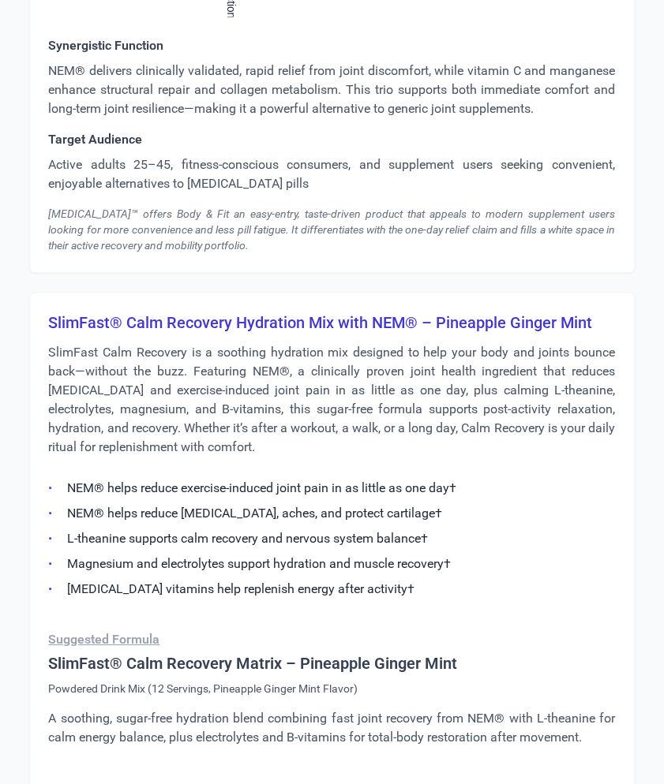
click at [158, 313] on h3 "SlimFast® Calm Recovery Hydration Mix with NEM® – Pineapple Ginger Mint" at bounding box center [332, 324] width 567 height 22
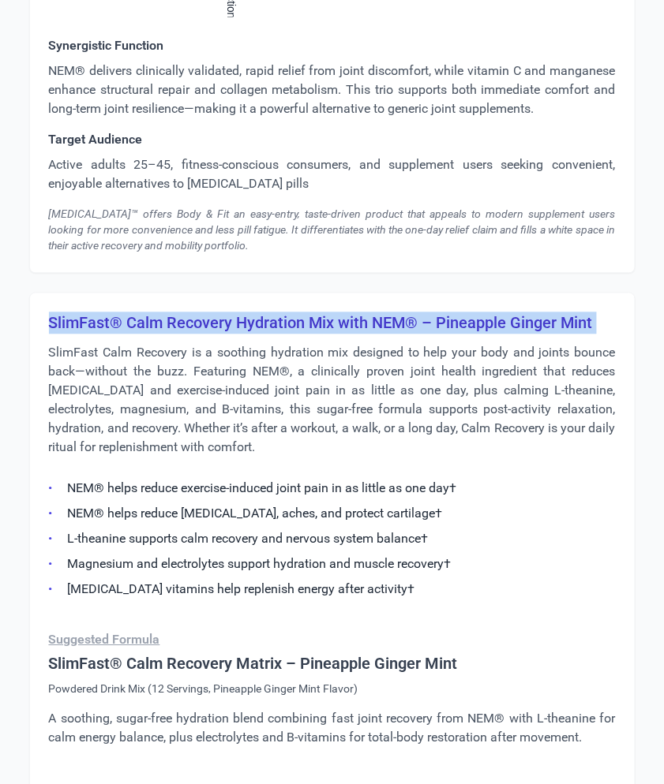
click at [158, 313] on h3 "SlimFast® Calm Recovery Hydration Mix with NEM® – Pineapple Ginger Mint" at bounding box center [332, 324] width 567 height 22
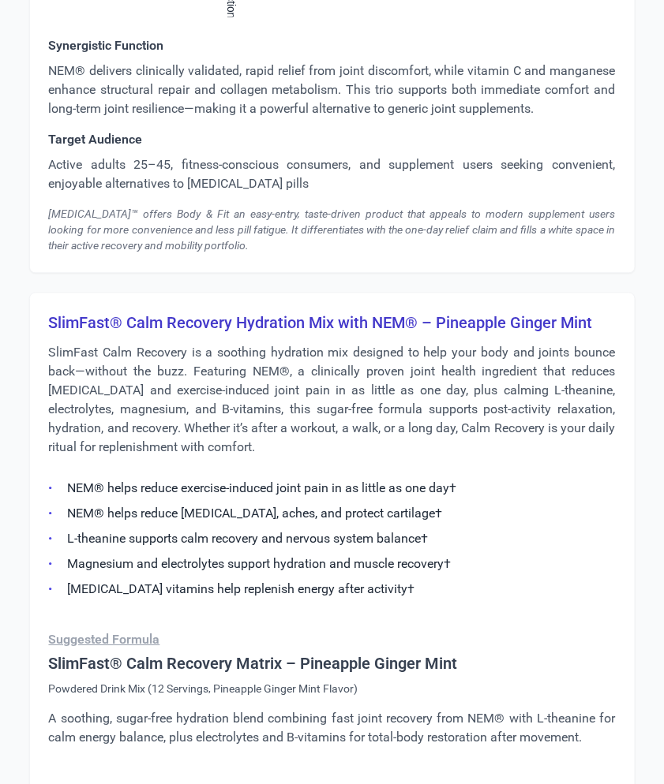
click at [193, 402] on p "SlimFast Calm Recovery is a soothing hydration mix designed to help your body a…" at bounding box center [332, 401] width 567 height 114
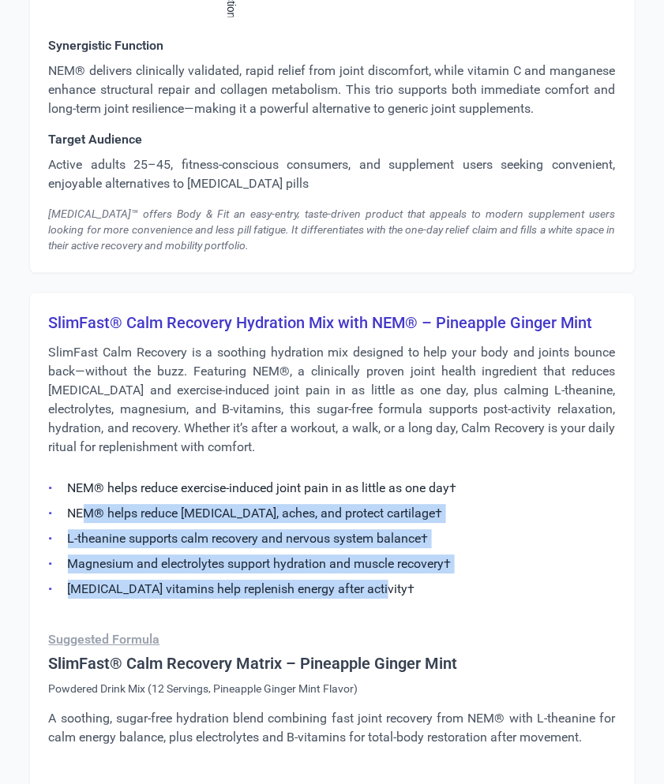
drag, startPoint x: 395, startPoint y: 575, endPoint x: 84, endPoint y: 500, distance: 319.9
click at [84, 500] on ul "NEM® helps reduce exercise-induced joint pain in as little as one day† NEM® hel…" at bounding box center [332, 534] width 567 height 129
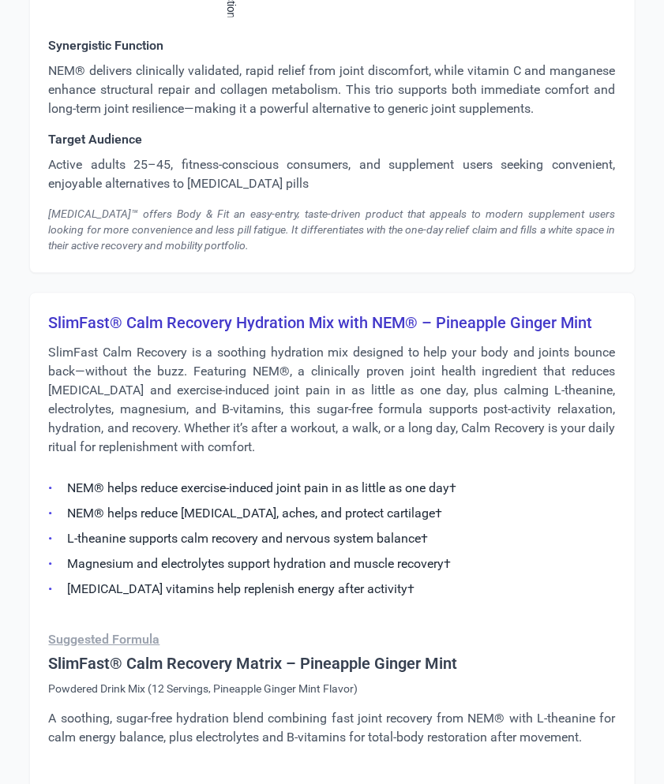
click at [347, 581] on li "[MEDICAL_DATA] vitamins help replenish energy after activity†" at bounding box center [332, 590] width 567 height 19
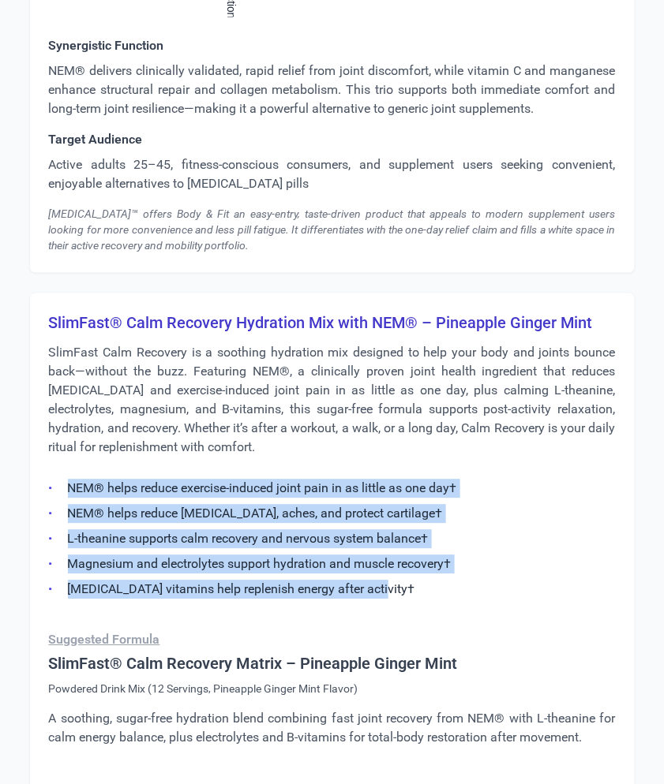
drag, startPoint x: 384, startPoint y: 569, endPoint x: 50, endPoint y: 459, distance: 351.4
click at [50, 470] on ul "NEM® helps reduce exercise-induced joint pain in as little as one day† NEM® hel…" at bounding box center [332, 534] width 567 height 129
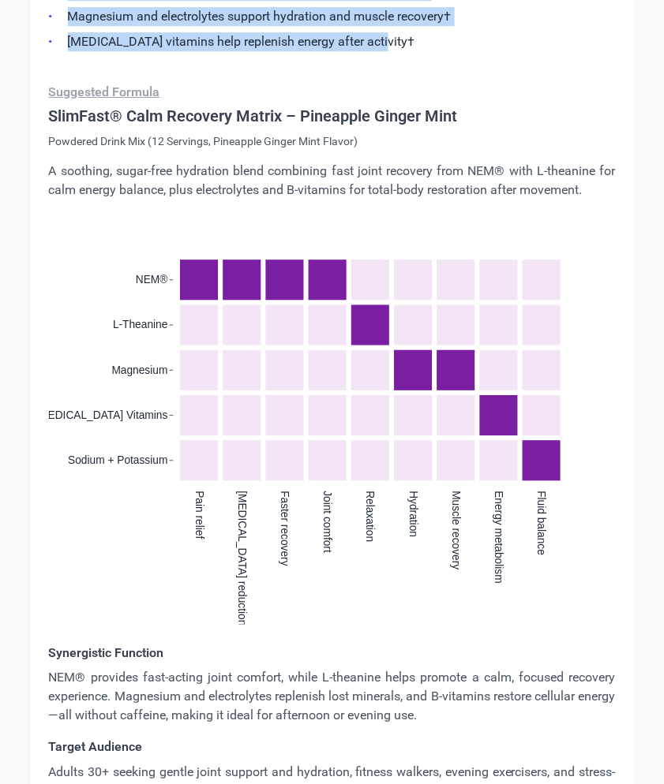
scroll to position [6587, 0]
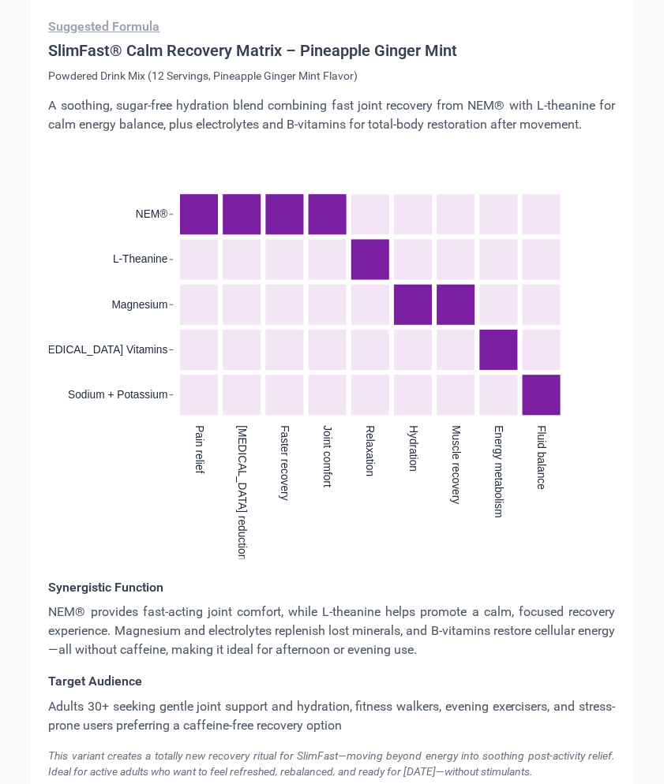
click at [201, 620] on p "NEM® provides fast-acting joint comfort, while L-theanine helps promote a calm,…" at bounding box center [332, 632] width 567 height 57
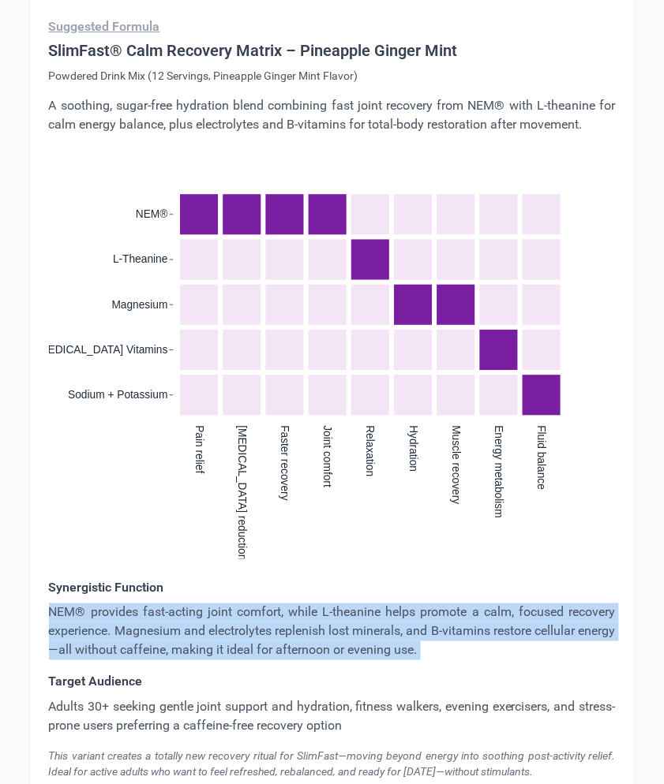
click at [201, 620] on p "NEM® provides fast-acting joint comfort, while L-theanine helps promote a calm,…" at bounding box center [332, 632] width 567 height 57
click at [110, 702] on p "Adults 30+ seeking gentle joint support and hydration, fitness walkers, evening…" at bounding box center [332, 717] width 567 height 38
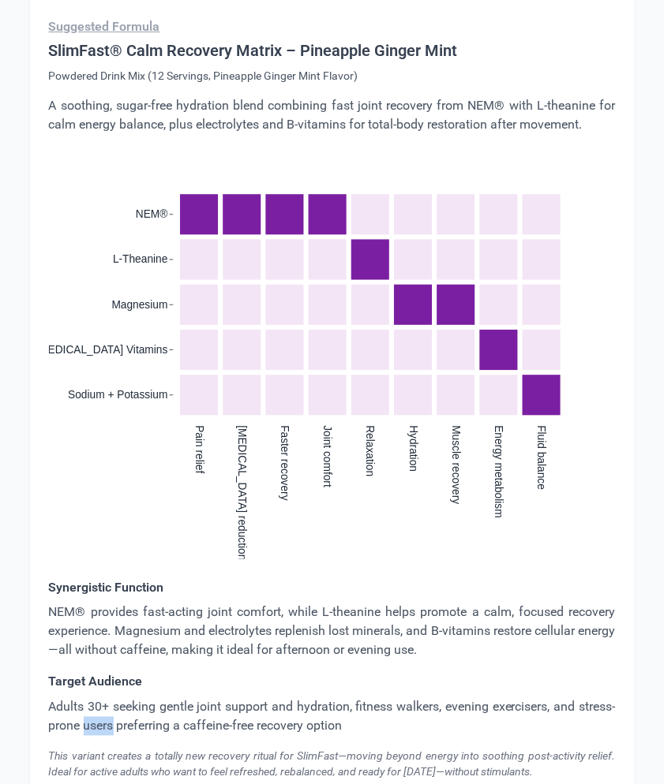
click at [110, 702] on p "Adults 30+ seeking gentle joint support and hydration, fitness walkers, evening…" at bounding box center [332, 717] width 567 height 38
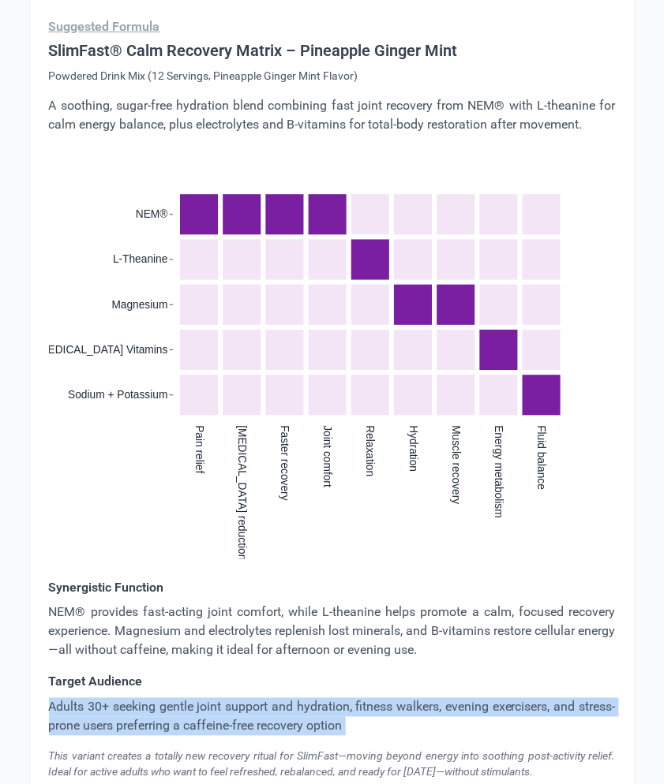
click at [110, 702] on p "Adults 30+ seeking gentle joint support and hydration, fitness walkers, evening…" at bounding box center [332, 717] width 567 height 38
click at [219, 750] on div "This variant creates a totally new recovery ritual for SlimFast—moving beyond e…" at bounding box center [332, 765] width 567 height 32
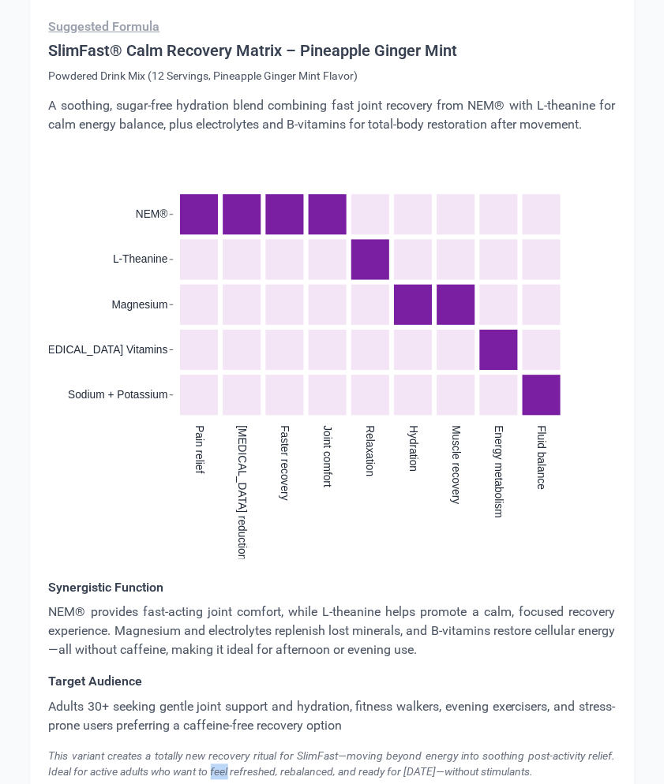
click at [219, 750] on div "This variant creates a totally new recovery ritual for SlimFast—moving beyond e…" at bounding box center [332, 765] width 567 height 32
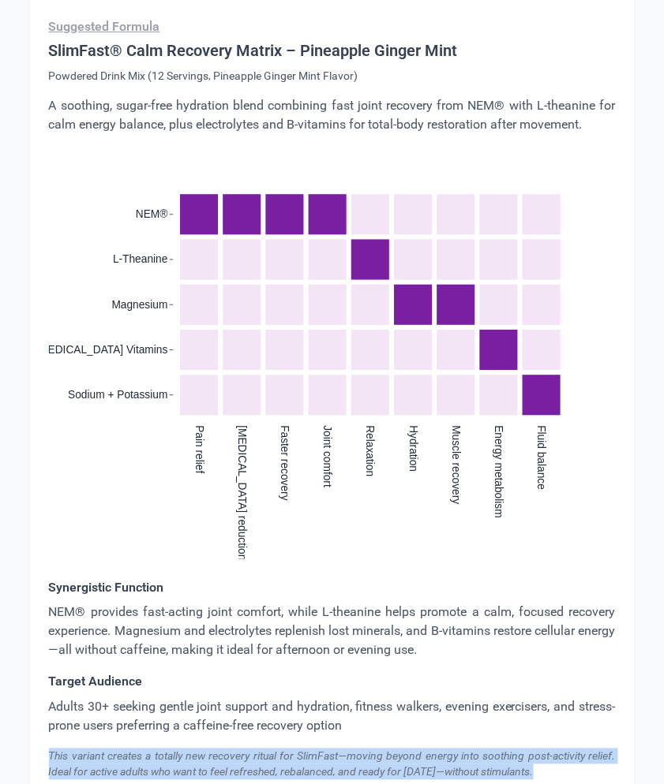
click at [219, 750] on div "This variant creates a totally new recovery ritual for SlimFast—moving beyond e…" at bounding box center [332, 765] width 567 height 32
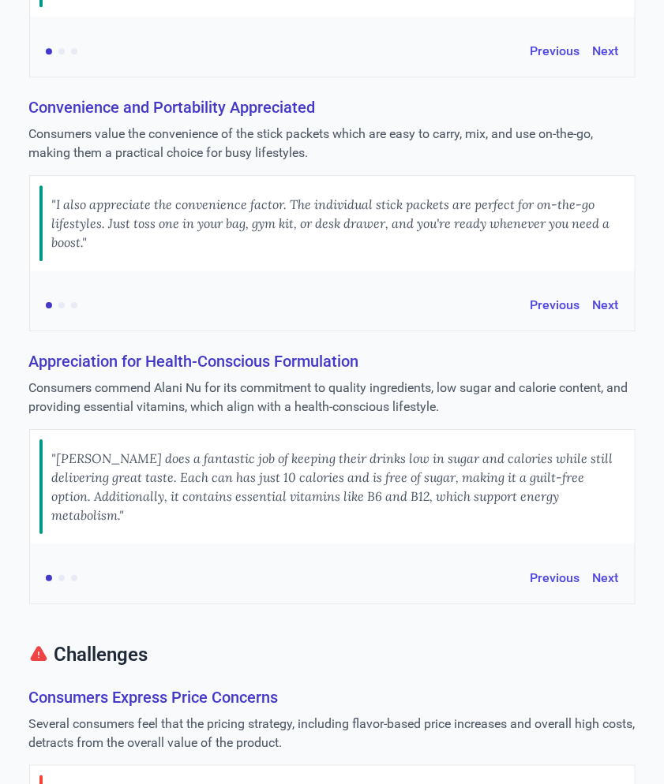
scroll to position [0, 0]
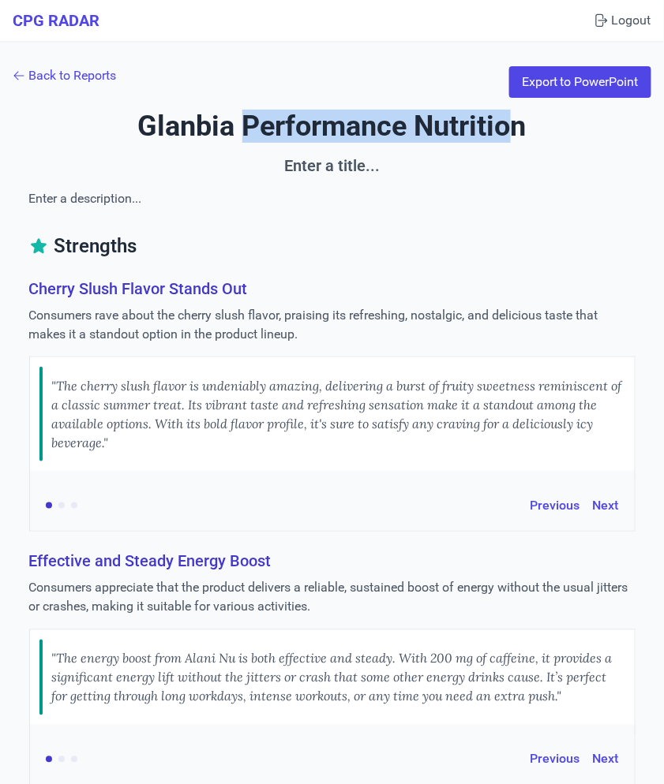
drag, startPoint x: 238, startPoint y: 128, endPoint x: 513, endPoint y: 139, distance: 274.9
click at [513, 139] on h1 "Glanbia Performance Nutrition" at bounding box center [332, 126] width 638 height 32
drag, startPoint x: 525, startPoint y: 133, endPoint x: 140, endPoint y: 132, distance: 384.3
click at [140, 129] on h1 "Glanbia Performance Nutrition" at bounding box center [332, 126] width 638 height 32
